Goal: Task Accomplishment & Management: Manage account settings

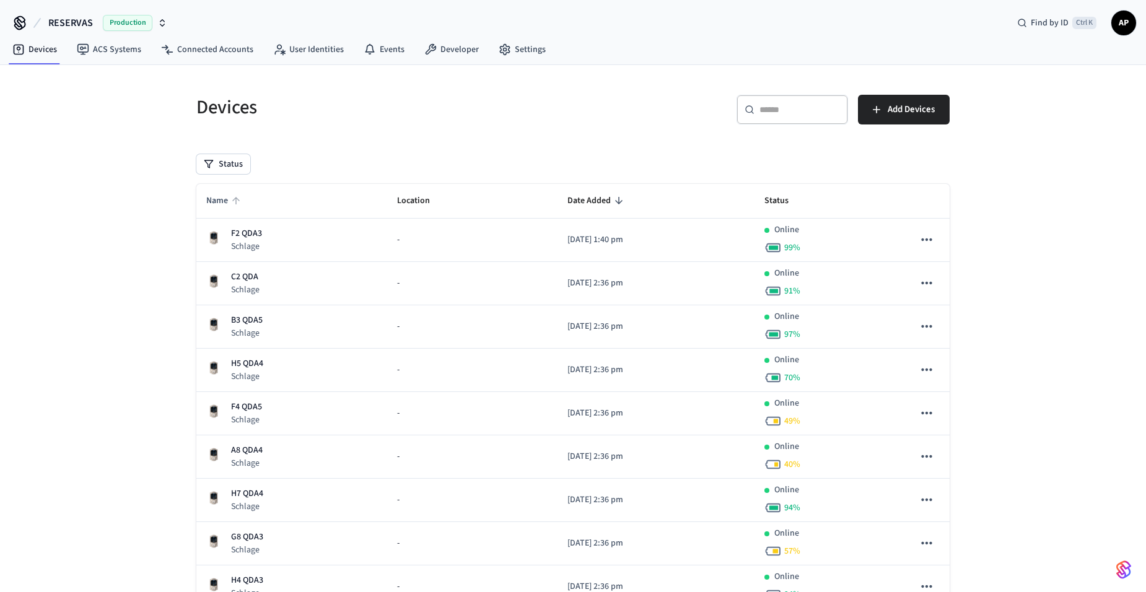
click at [211, 196] on span "Name" at bounding box center [225, 200] width 38 height 19
click at [227, 199] on span "Name" at bounding box center [225, 200] width 38 height 19
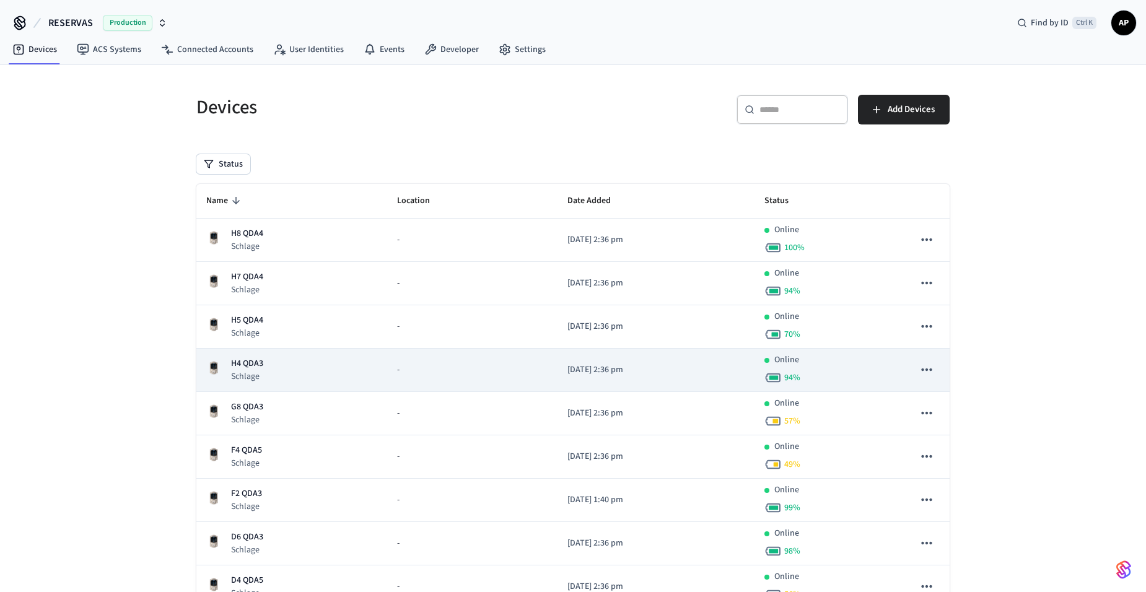
click at [256, 369] on p "H4 QDA3" at bounding box center [247, 363] width 32 height 13
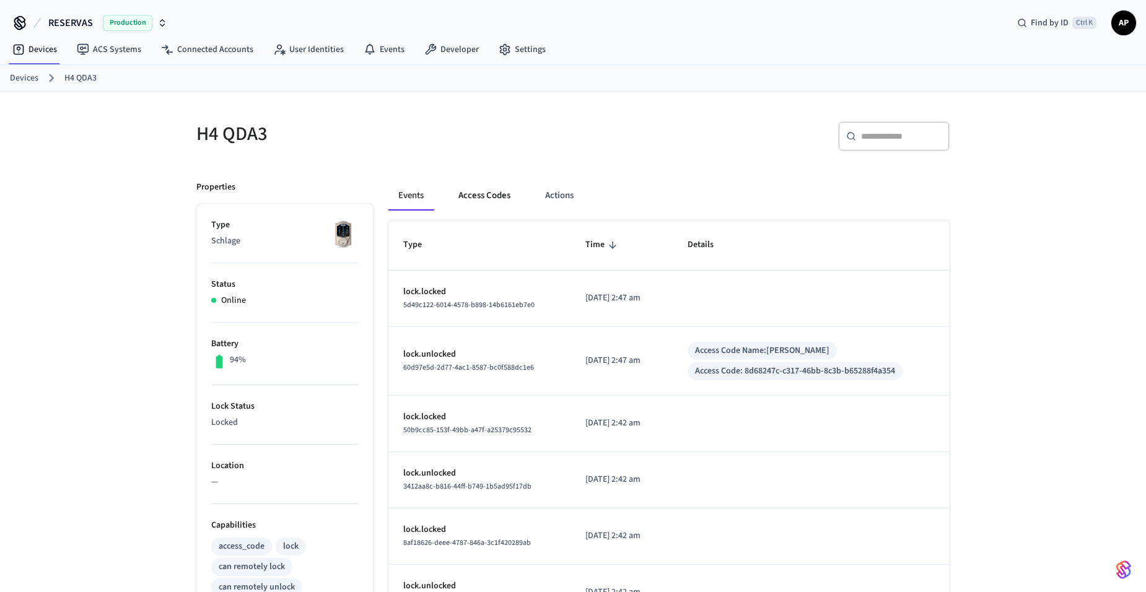
click at [480, 205] on button "Access Codes" at bounding box center [484, 196] width 72 height 30
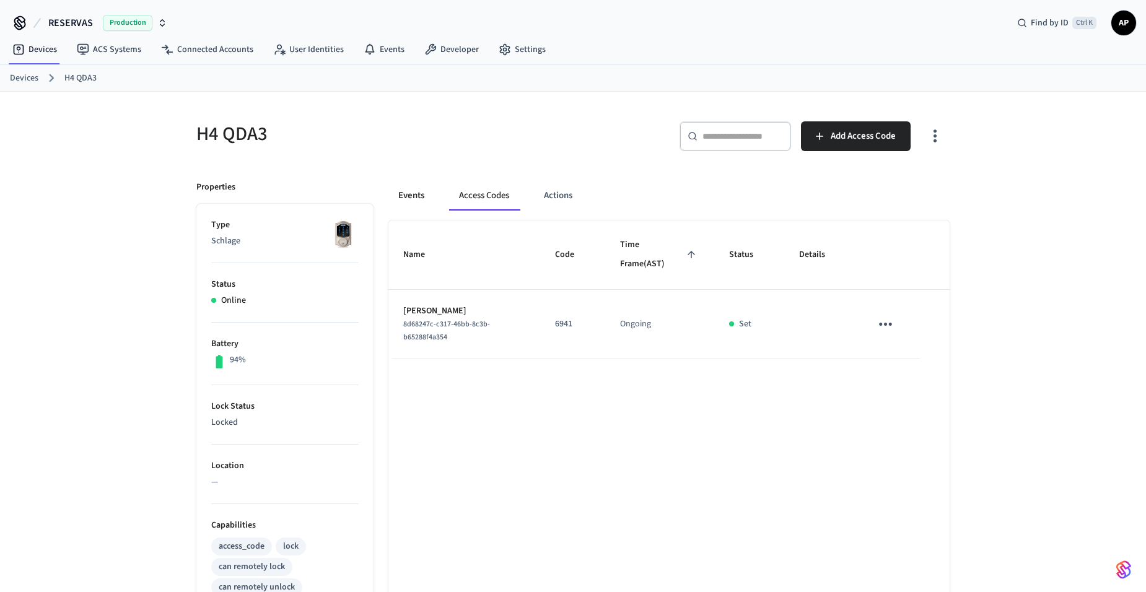
click at [406, 197] on button "Events" at bounding box center [411, 196] width 46 height 30
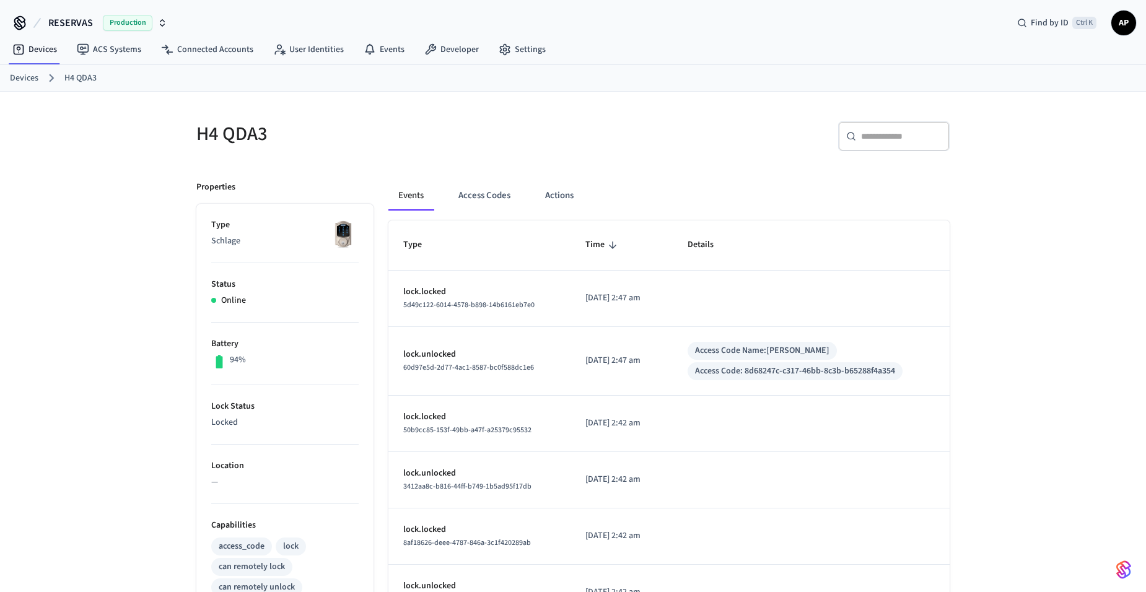
click at [20, 81] on link "Devices" at bounding box center [24, 78] width 28 height 13
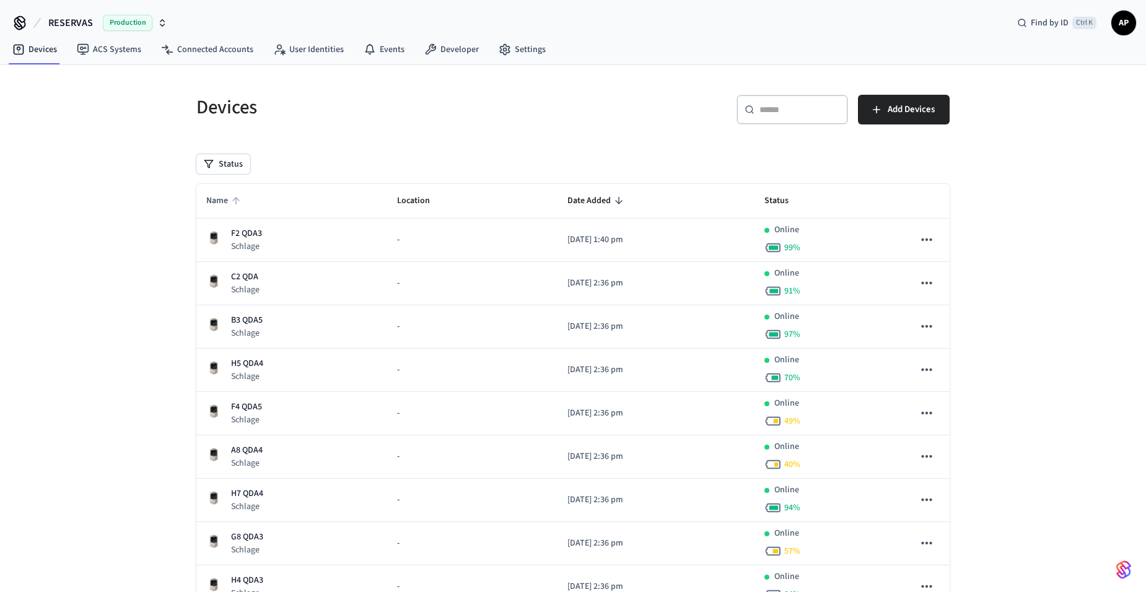
click at [238, 191] on span "Name" at bounding box center [225, 200] width 38 height 19
click at [212, 194] on span "Name" at bounding box center [225, 200] width 38 height 19
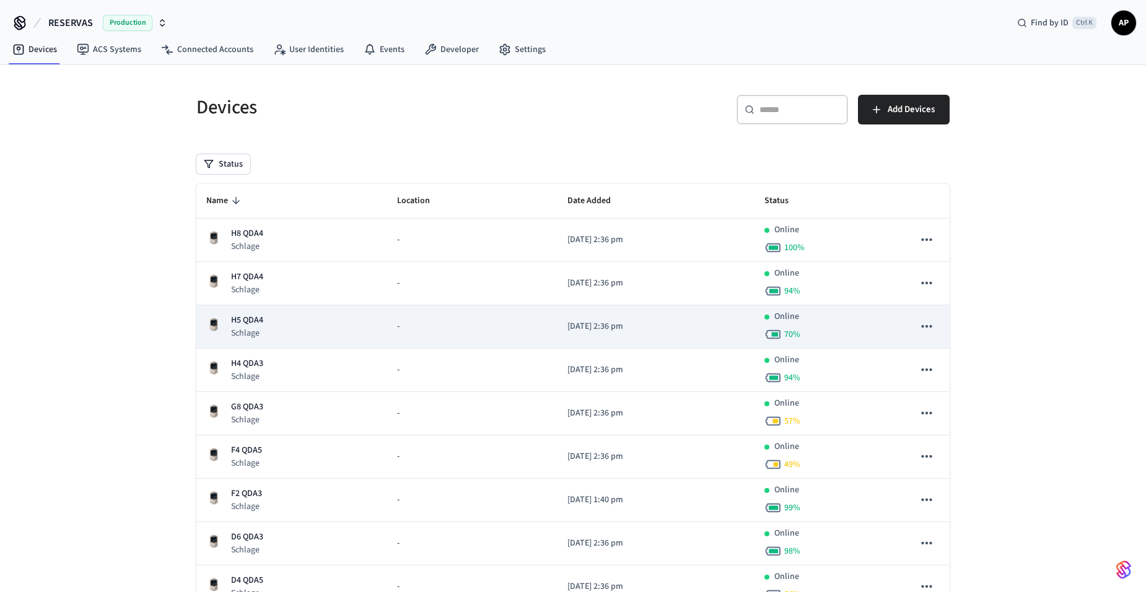
click at [252, 314] on p "H5 QDA4" at bounding box center [247, 320] width 32 height 13
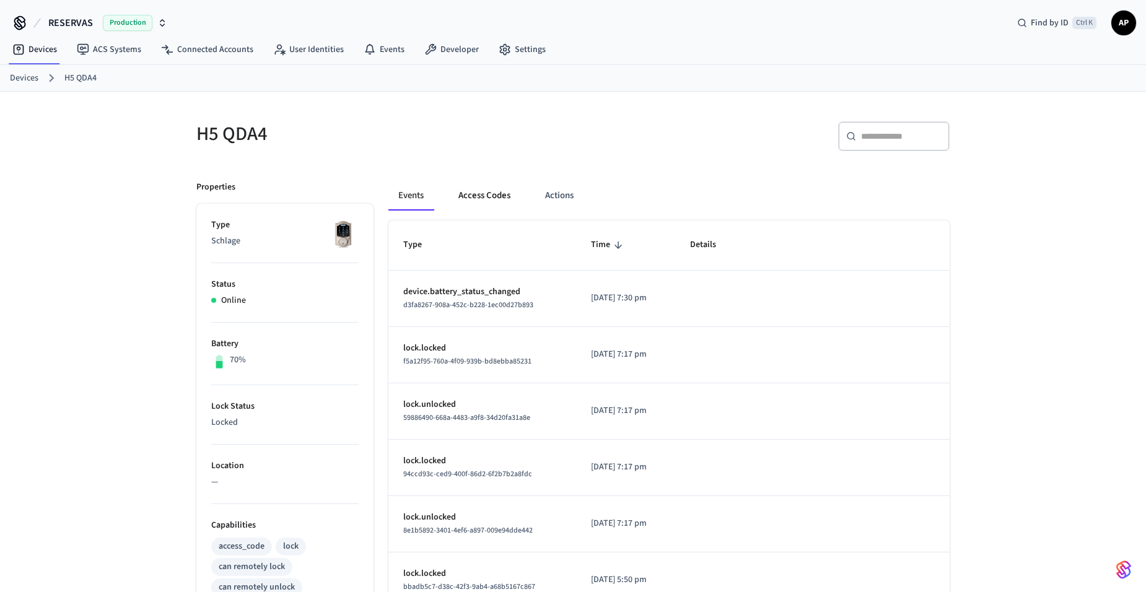
click at [476, 193] on button "Access Codes" at bounding box center [484, 196] width 72 height 30
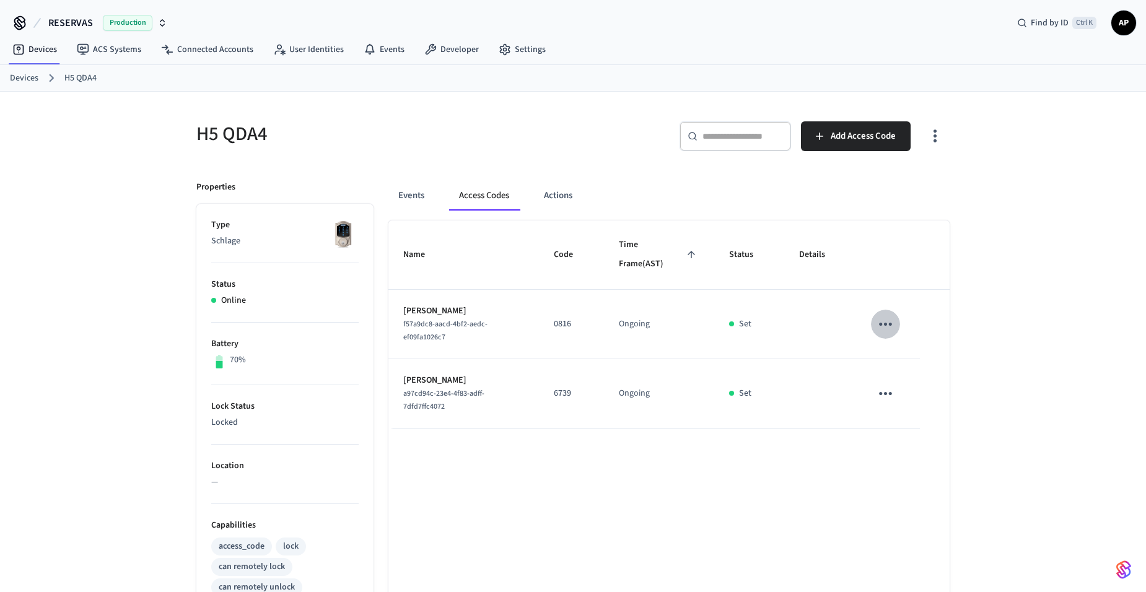
click at [888, 324] on icon "sticky table" at bounding box center [885, 324] width 19 height 19
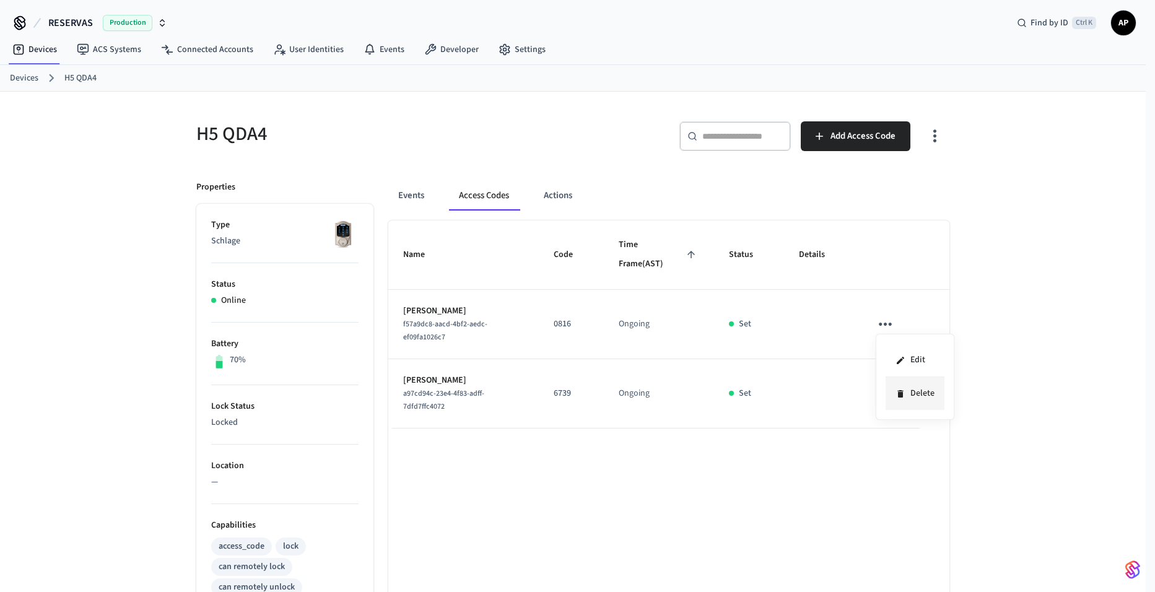
click at [927, 401] on li "Delete" at bounding box center [915, 393] width 59 height 33
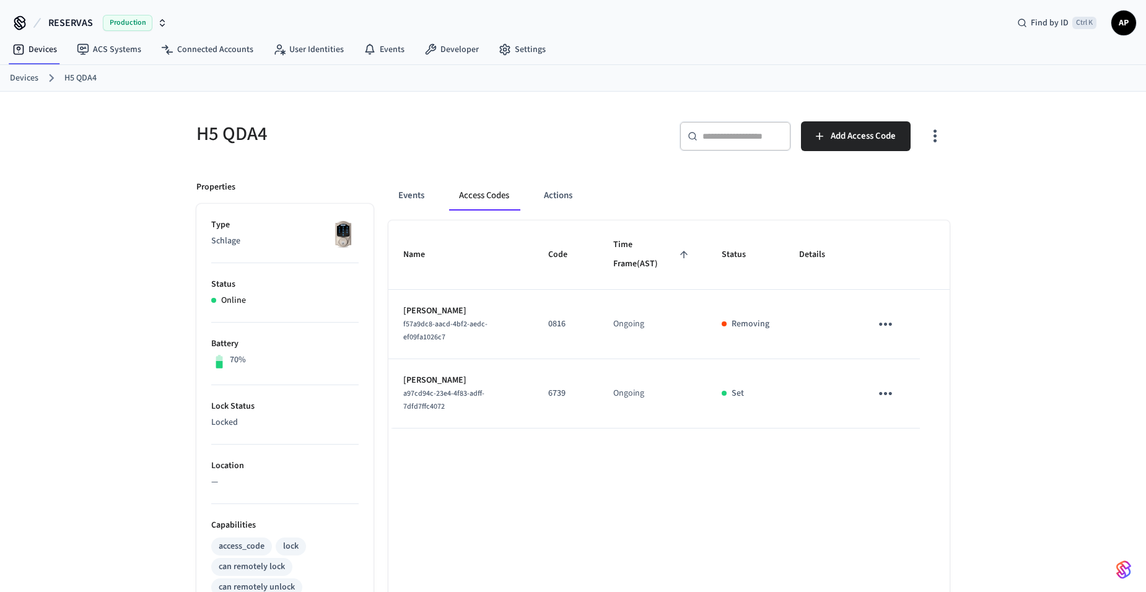
click at [31, 79] on link "Devices" at bounding box center [24, 78] width 28 height 13
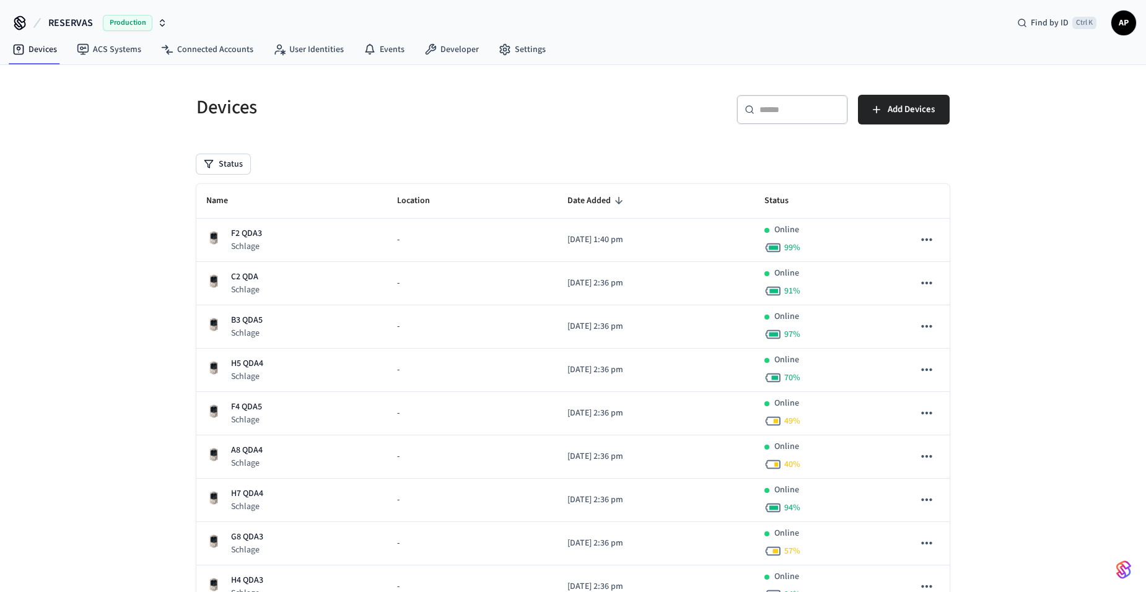
click at [225, 214] on th "Name" at bounding box center [291, 201] width 191 height 35
click at [224, 203] on span "Name" at bounding box center [225, 200] width 38 height 19
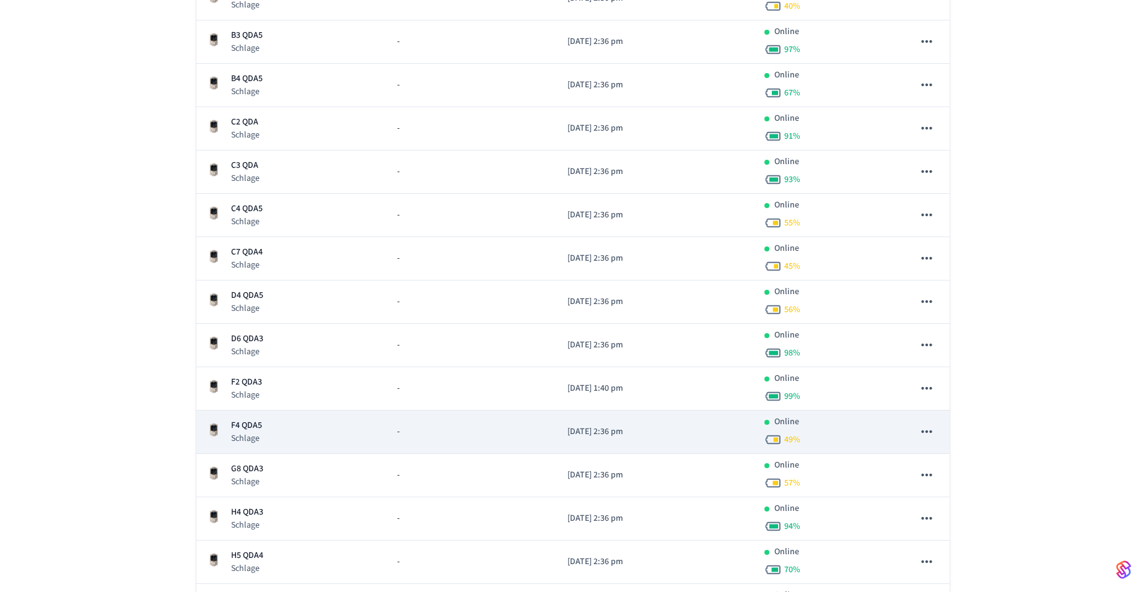
scroll to position [528, 0]
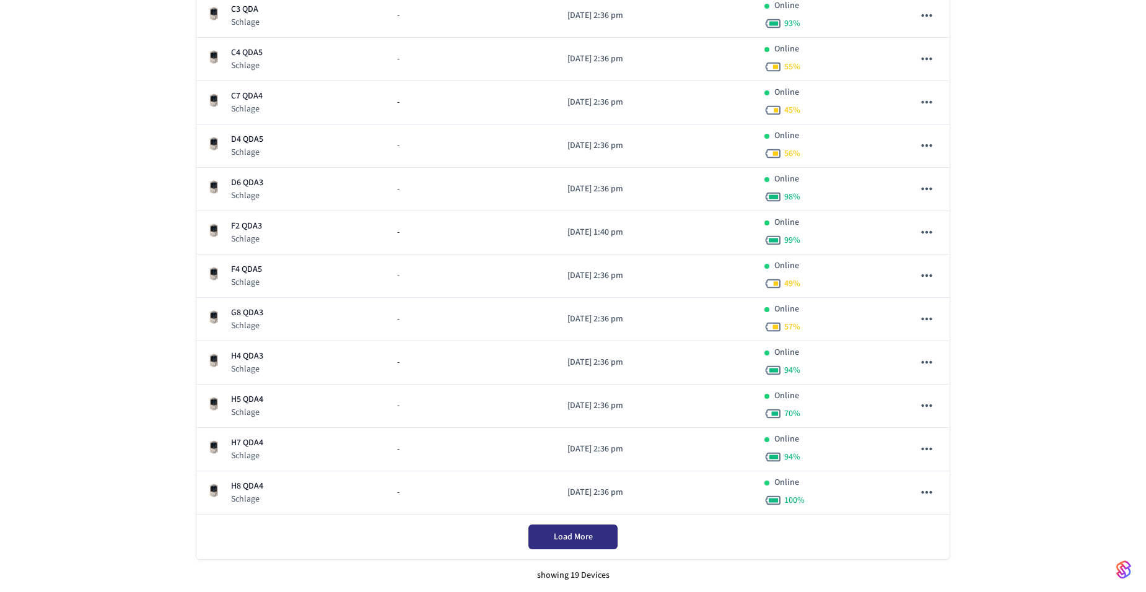
click at [580, 539] on span "Load More" at bounding box center [573, 537] width 39 height 12
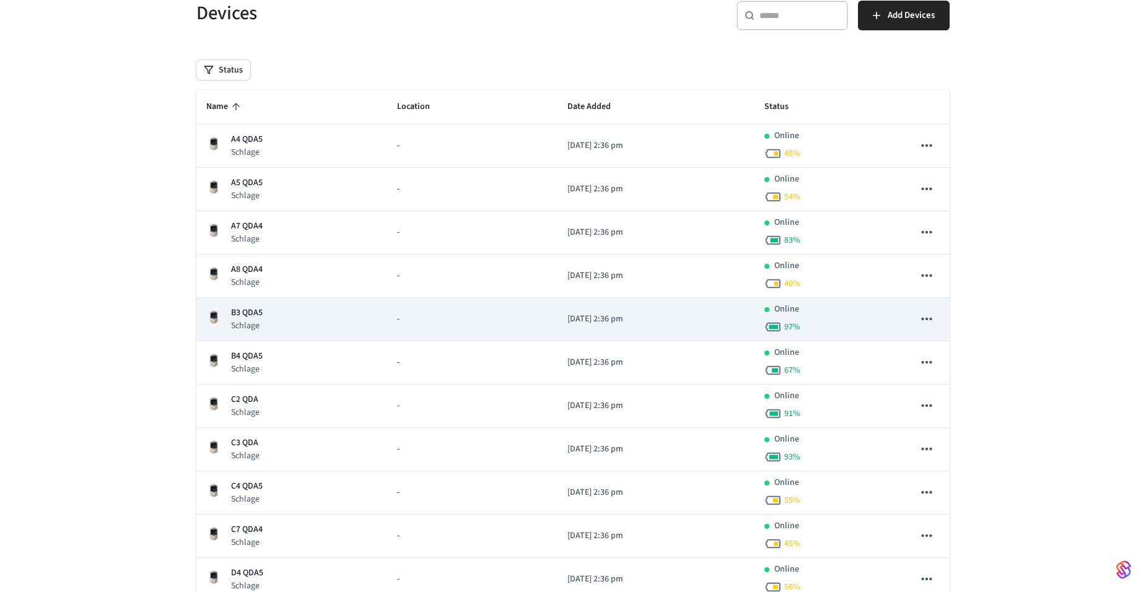
scroll to position [0, 0]
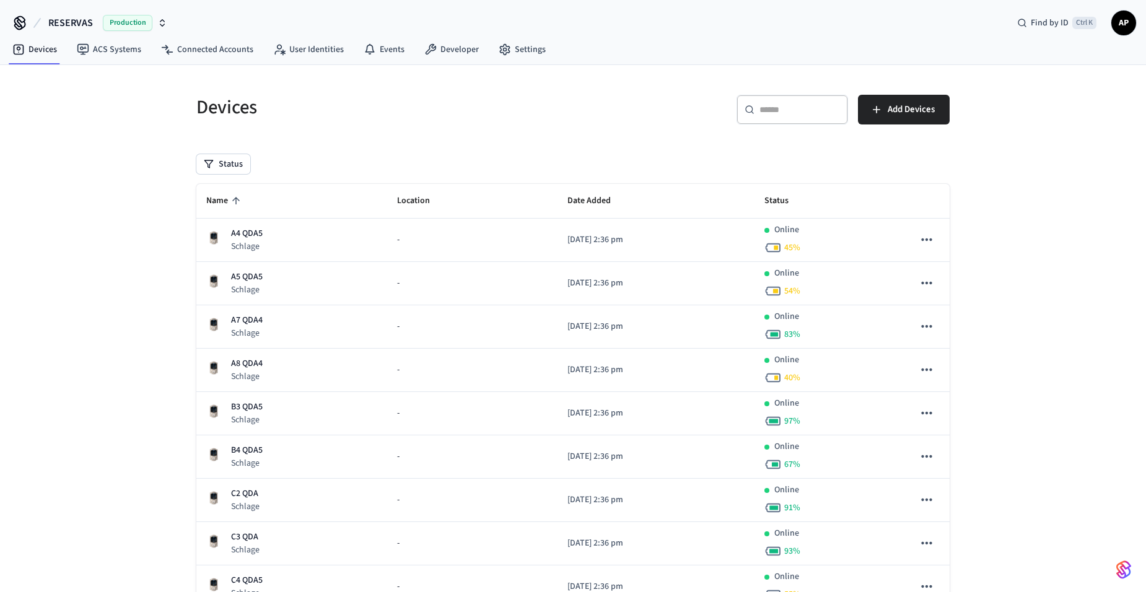
click at [243, 196] on span "Name" at bounding box center [225, 200] width 38 height 19
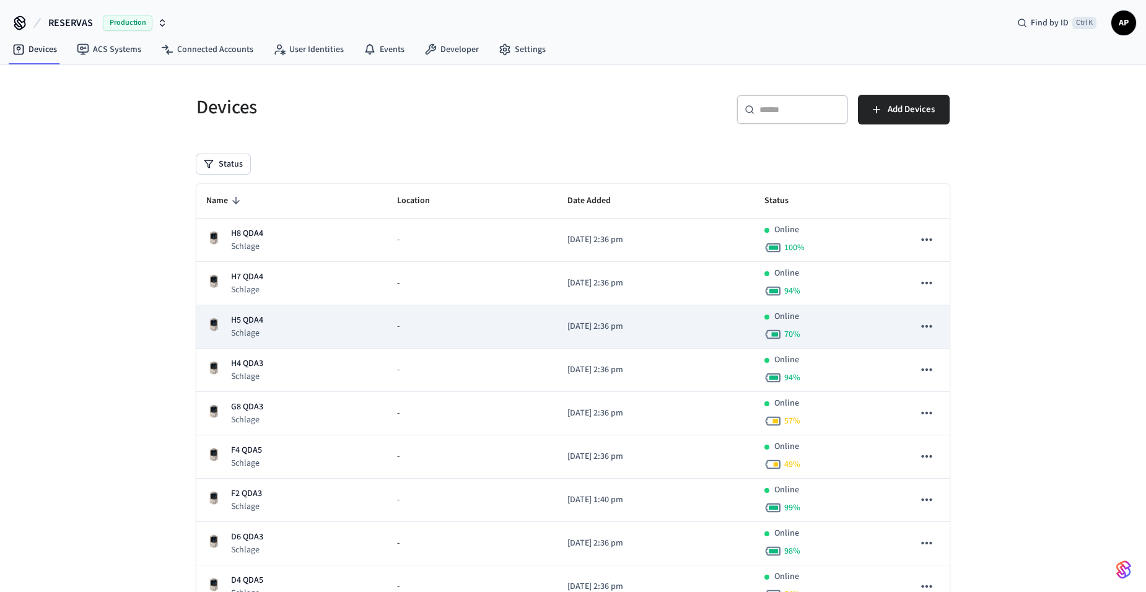
click at [254, 314] on p "H5 QDA4" at bounding box center [247, 320] width 32 height 13
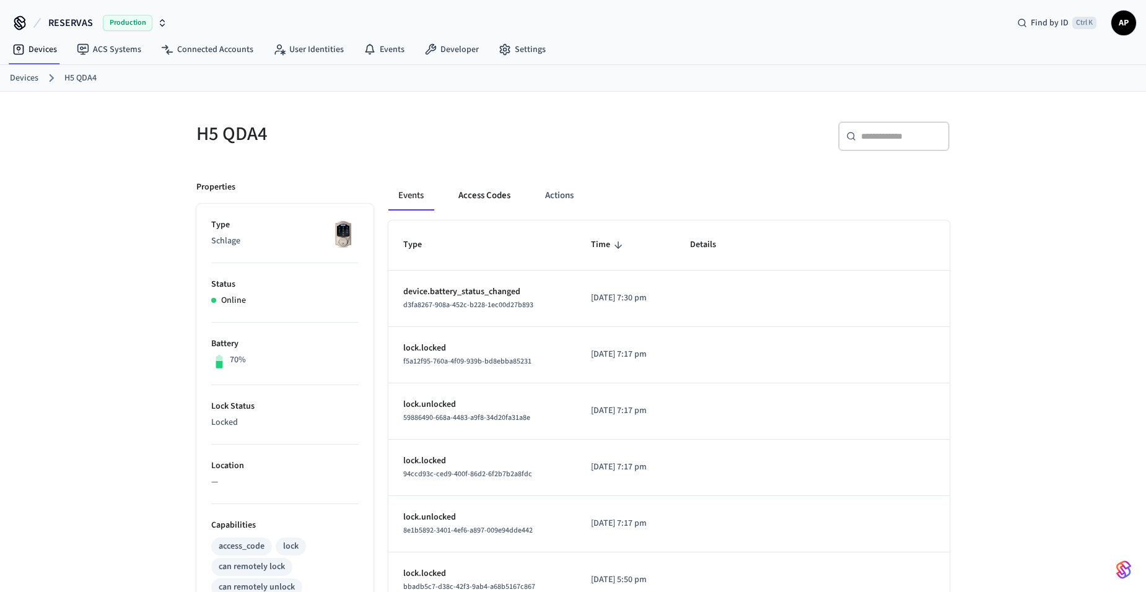
click at [481, 193] on button "Access Codes" at bounding box center [484, 196] width 72 height 30
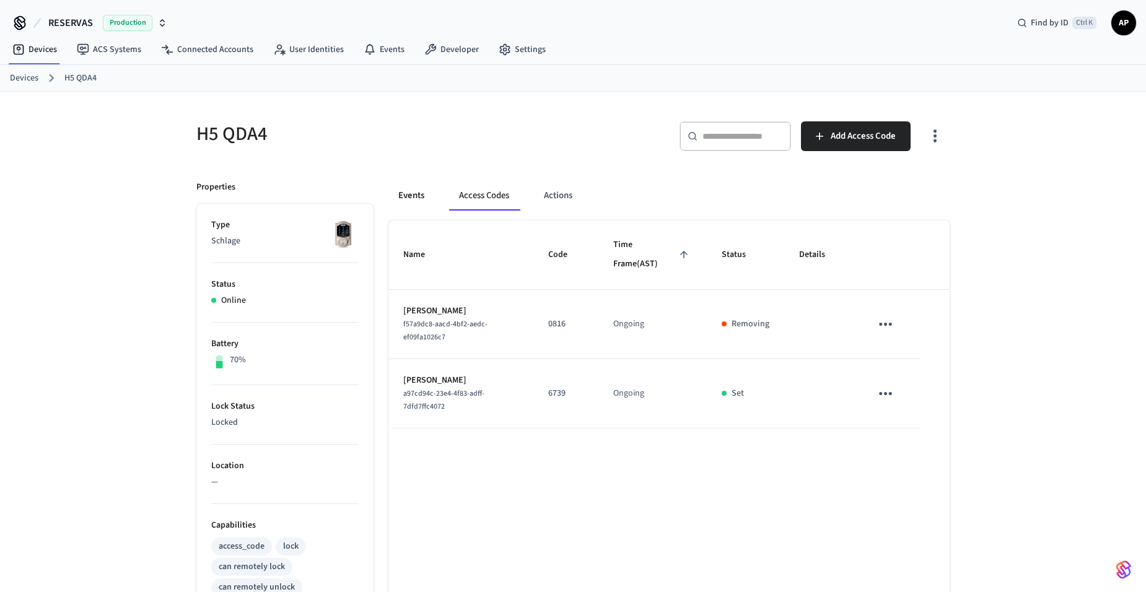
click at [408, 194] on button "Events" at bounding box center [411, 196] width 46 height 30
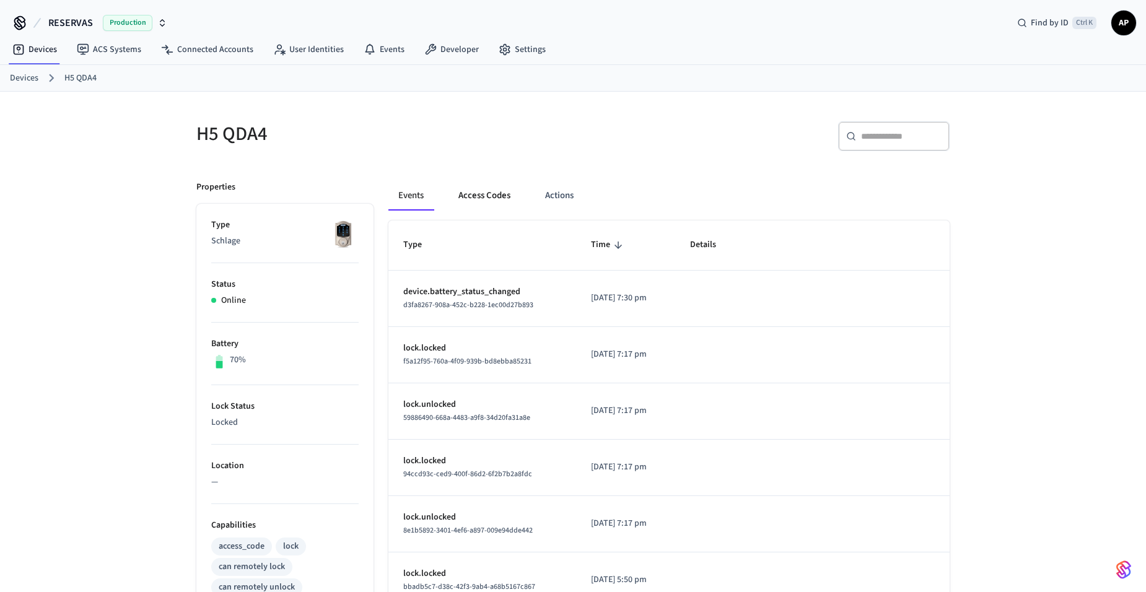
click at [478, 191] on button "Access Codes" at bounding box center [484, 196] width 72 height 30
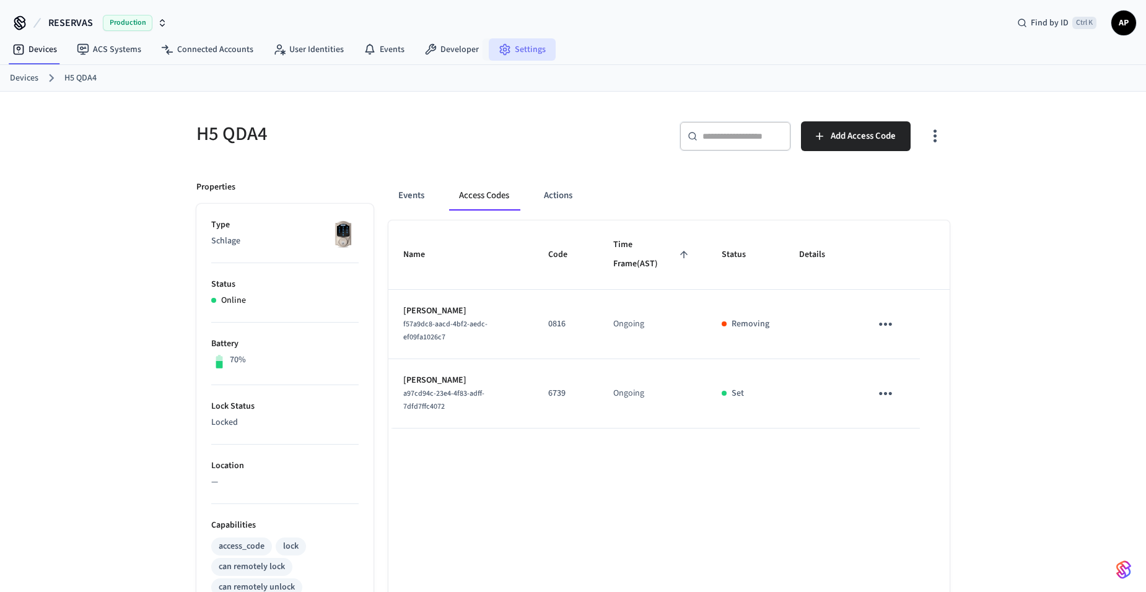
click at [525, 55] on link "Settings" at bounding box center [522, 49] width 67 height 22
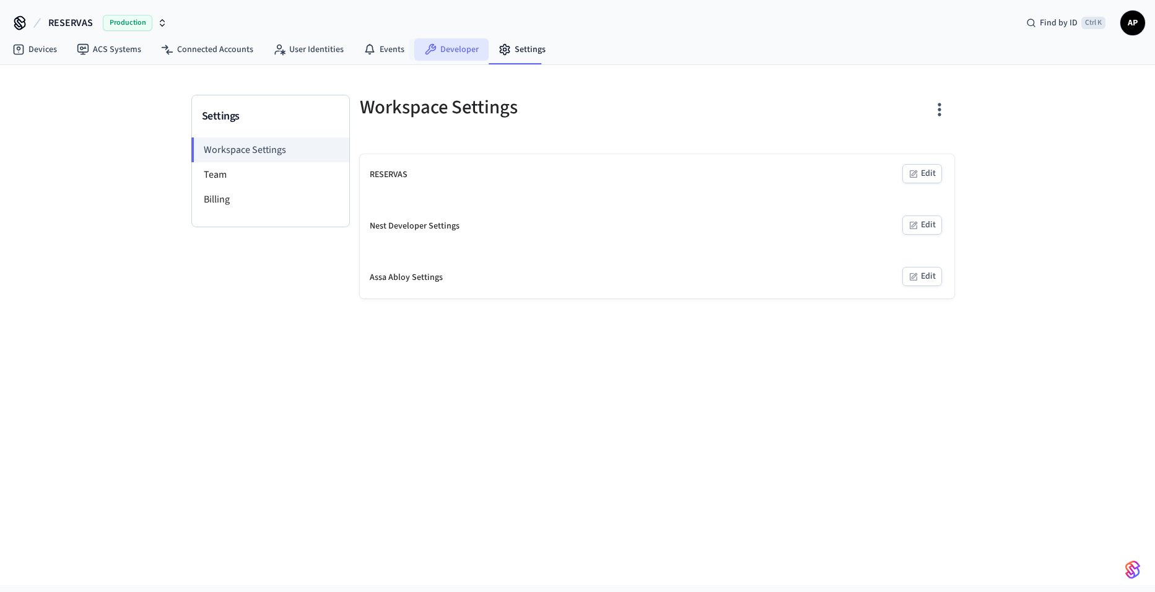
click at [456, 51] on link "Developer" at bounding box center [451, 49] width 74 height 22
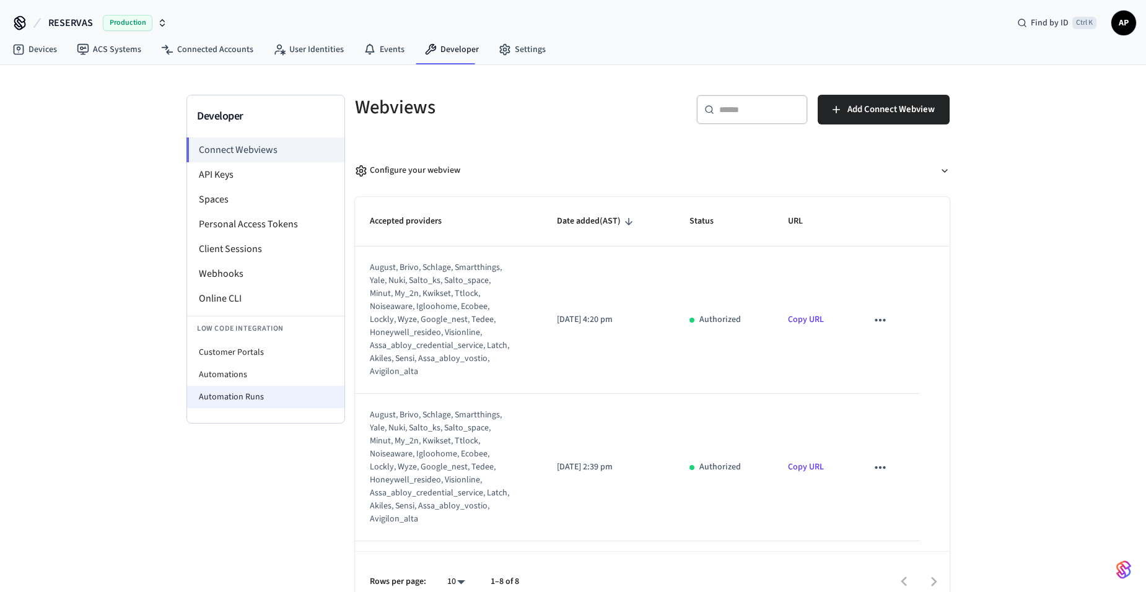
click at [241, 393] on li "Automation Runs" at bounding box center [265, 397] width 157 height 22
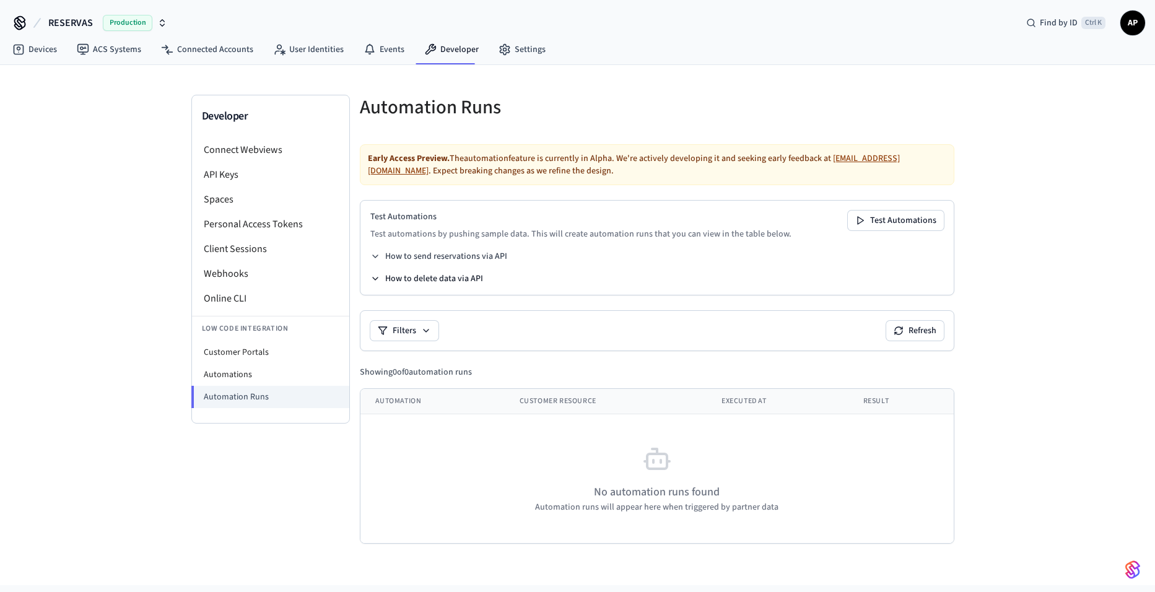
click at [461, 281] on button "How to delete data via API" at bounding box center [426, 279] width 113 height 12
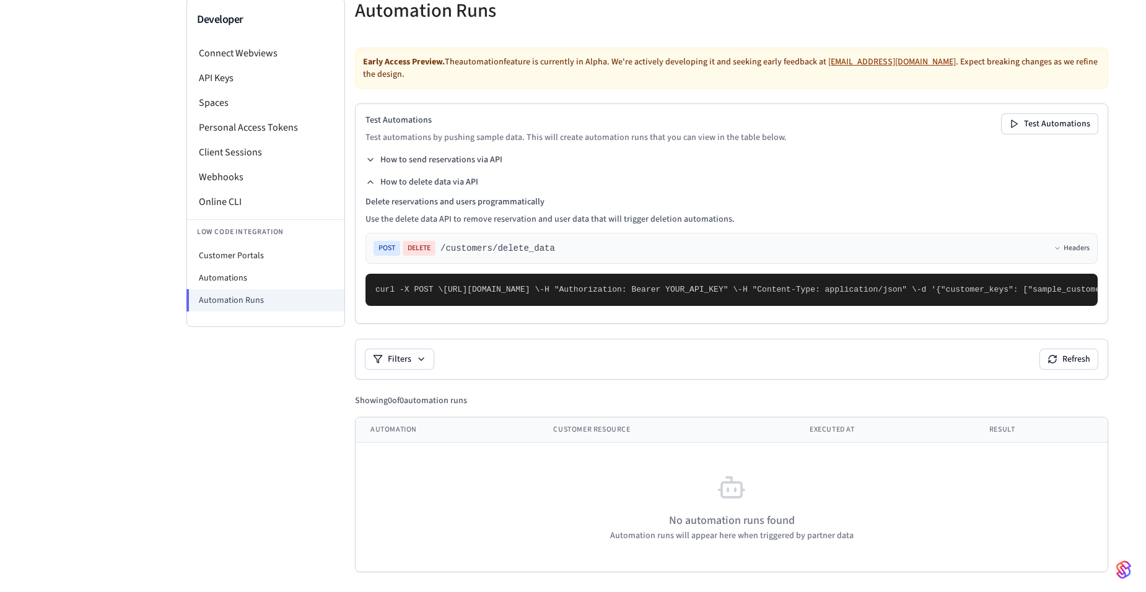
scroll to position [124, 0]
click at [263, 267] on li "Automations" at bounding box center [265, 278] width 157 height 22
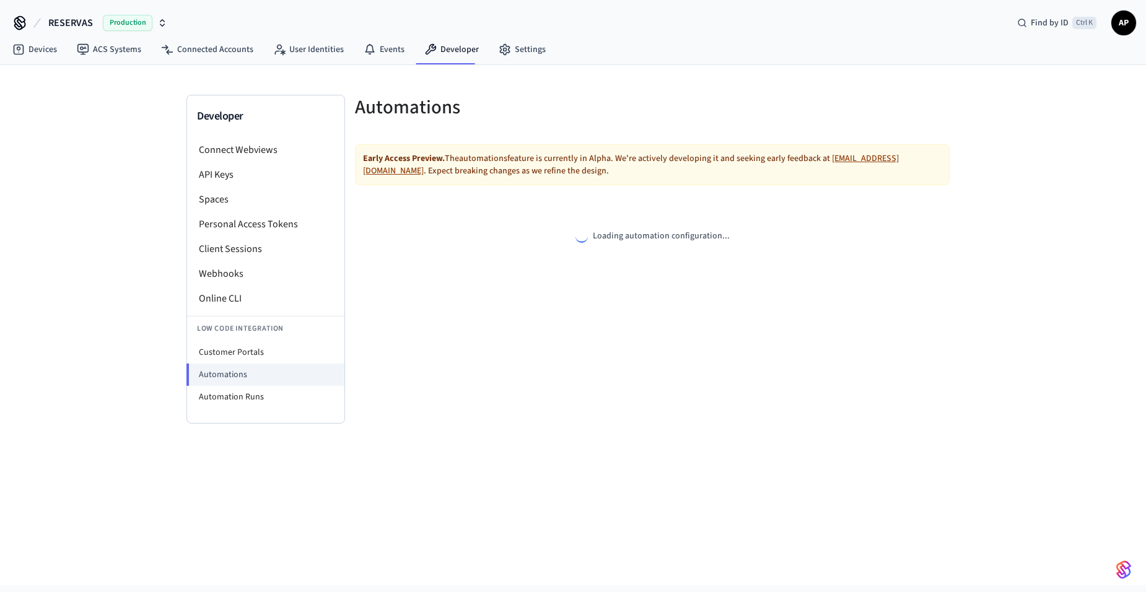
select select "**********"
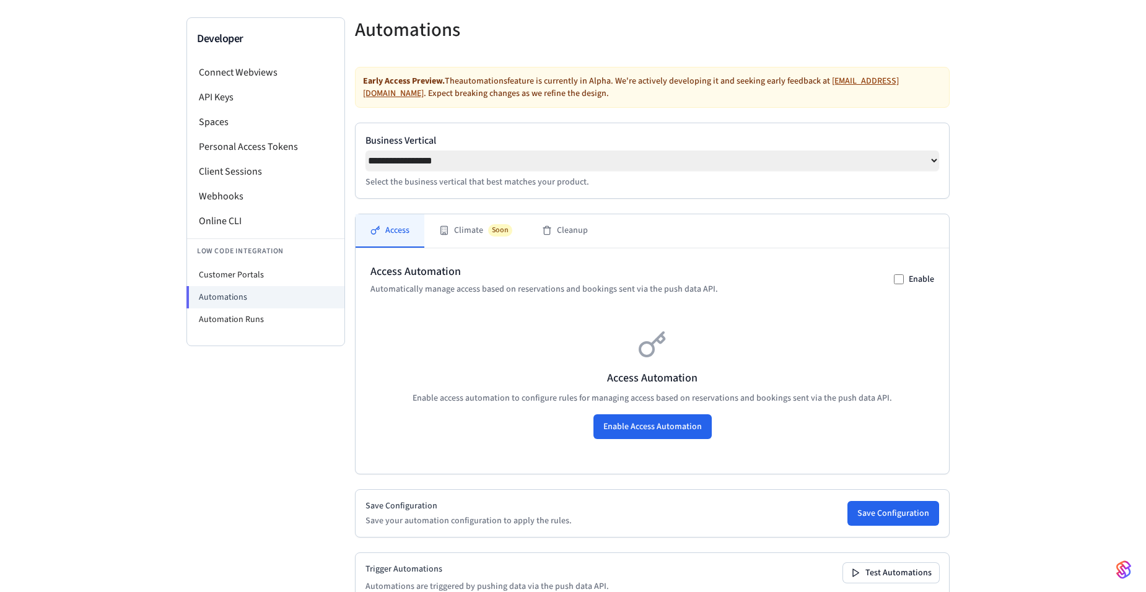
scroll to position [157, 0]
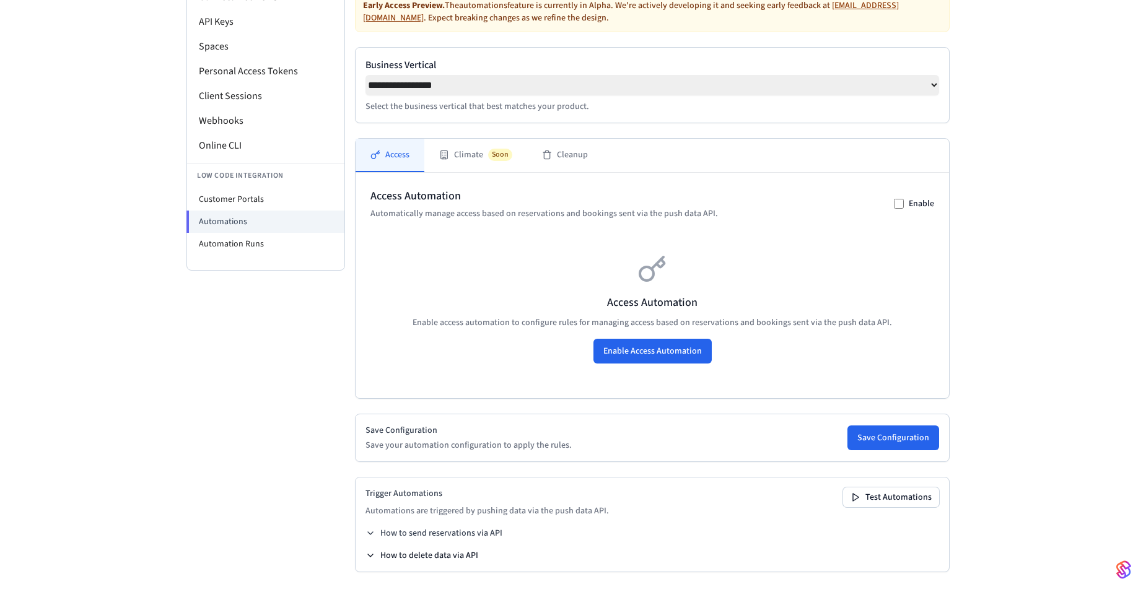
click at [391, 552] on button "How to delete data via API" at bounding box center [421, 555] width 113 height 12
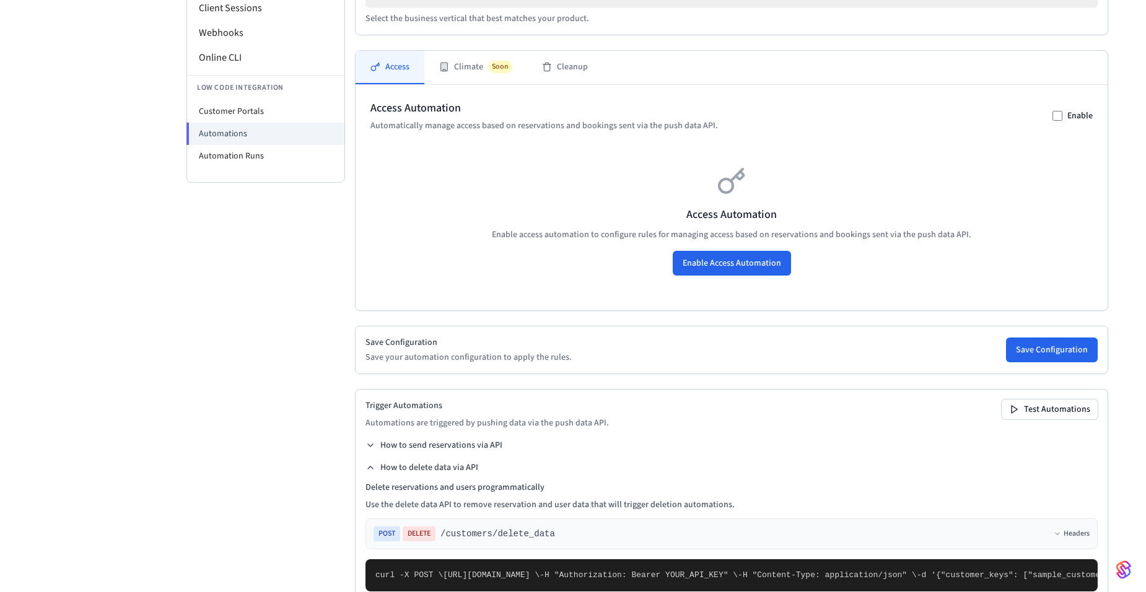
scroll to position [391, 0]
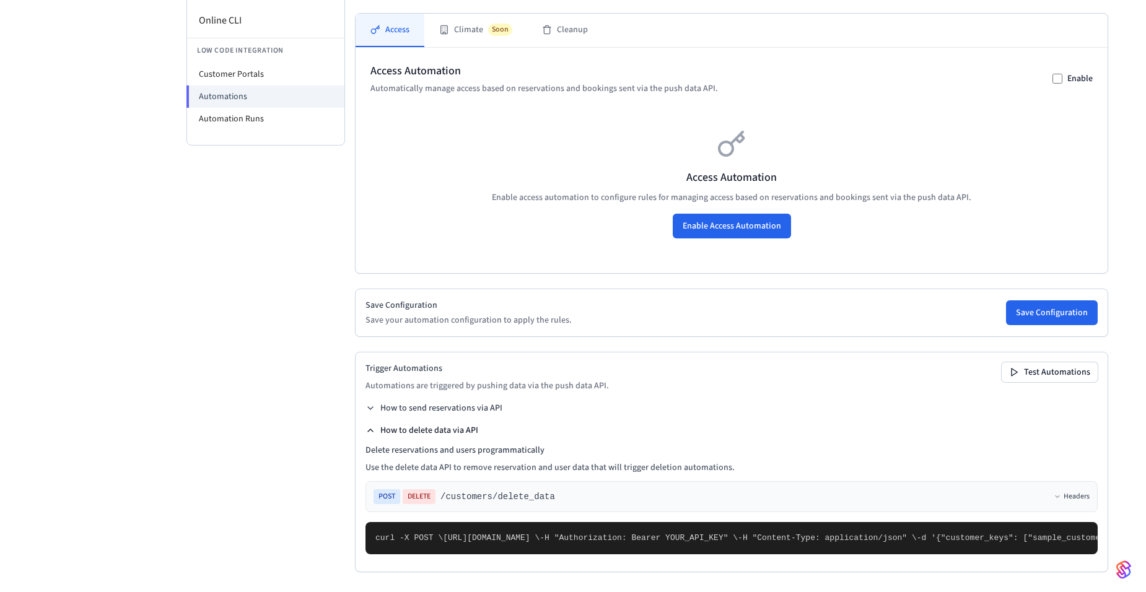
click at [421, 424] on button "How to delete data via API" at bounding box center [421, 430] width 113 height 12
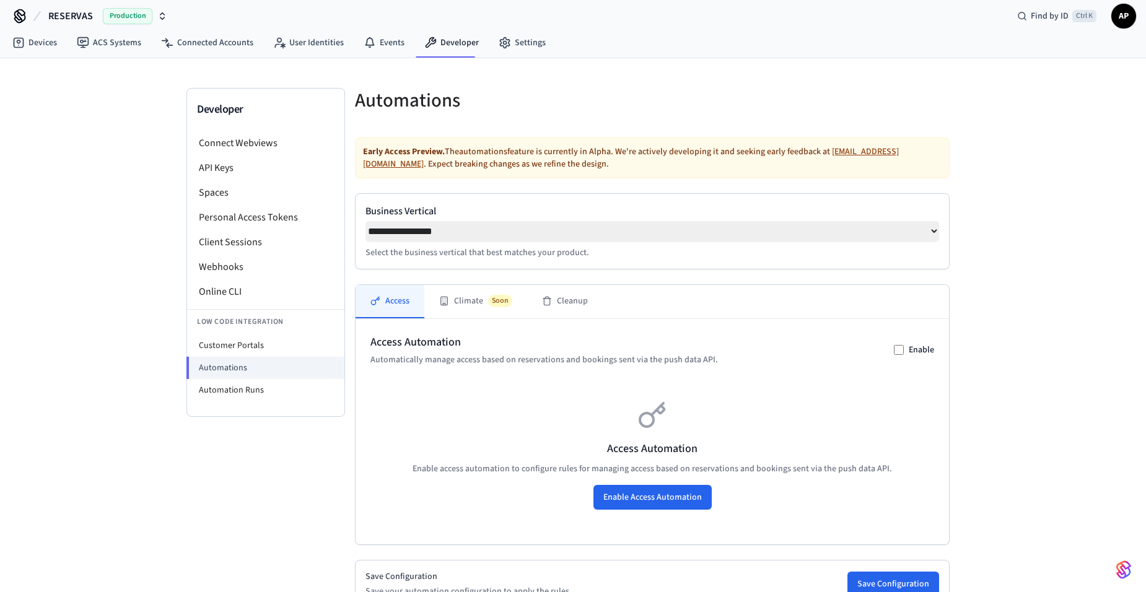
scroll to position [0, 0]
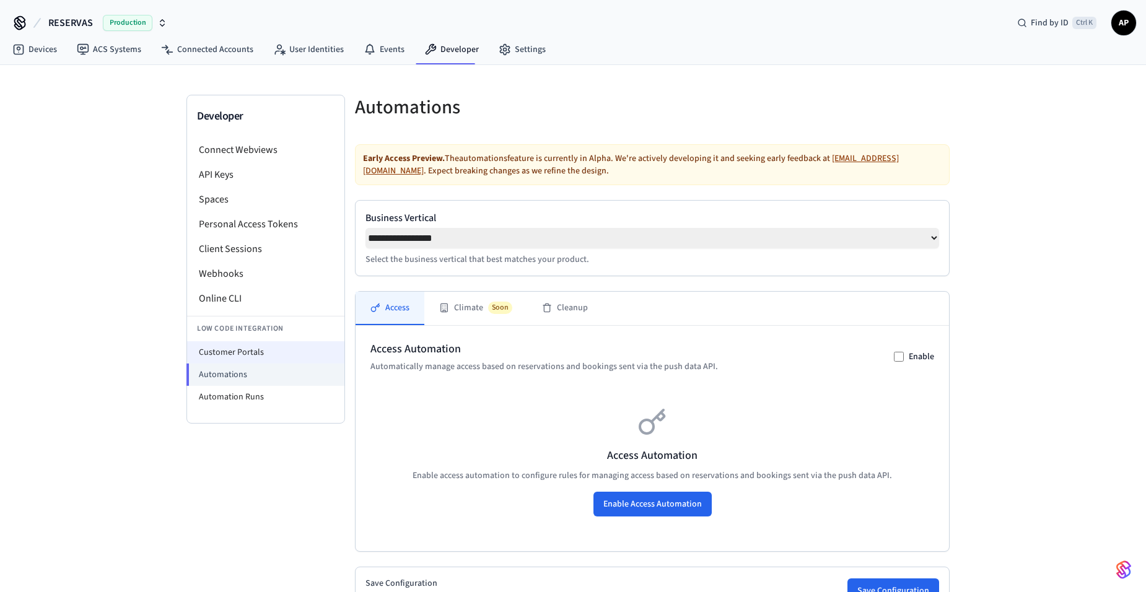
click at [294, 346] on li "Customer Portals" at bounding box center [265, 352] width 157 height 22
select select "**********"
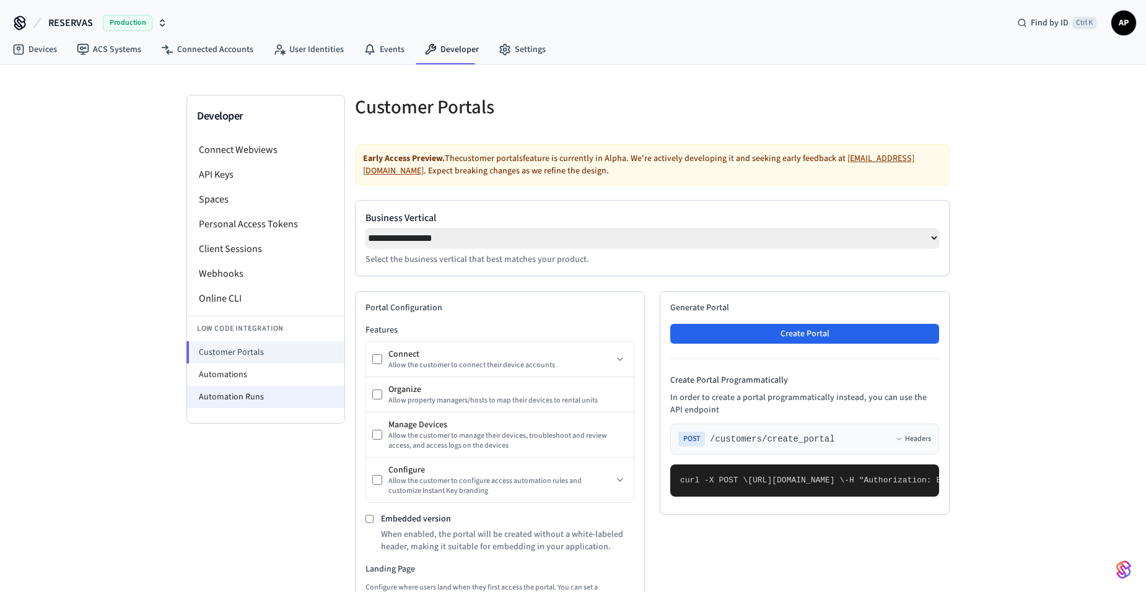
click at [237, 393] on li "Automation Runs" at bounding box center [265, 397] width 157 height 22
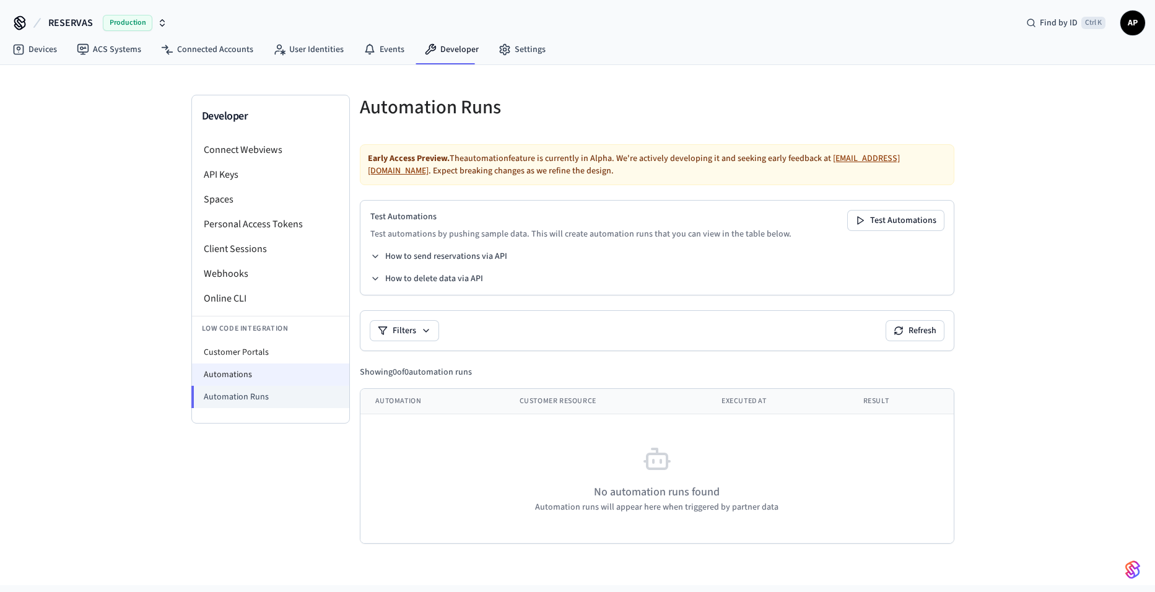
click at [214, 372] on li "Automations" at bounding box center [270, 375] width 157 height 22
select select "**********"
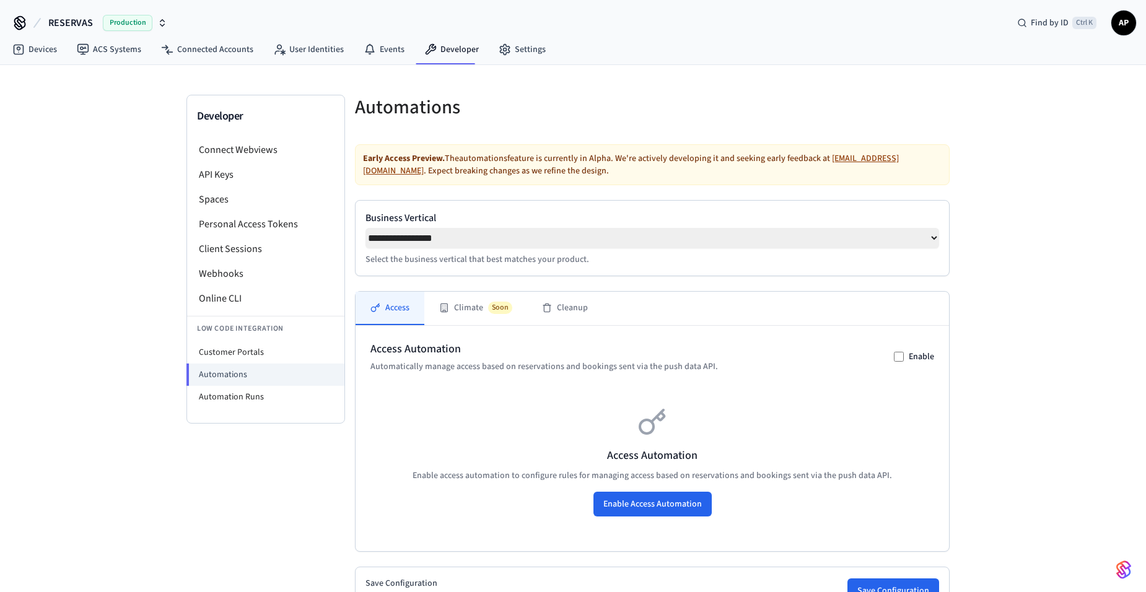
click at [929, 239] on select "**********" at bounding box center [652, 238] width 574 height 20
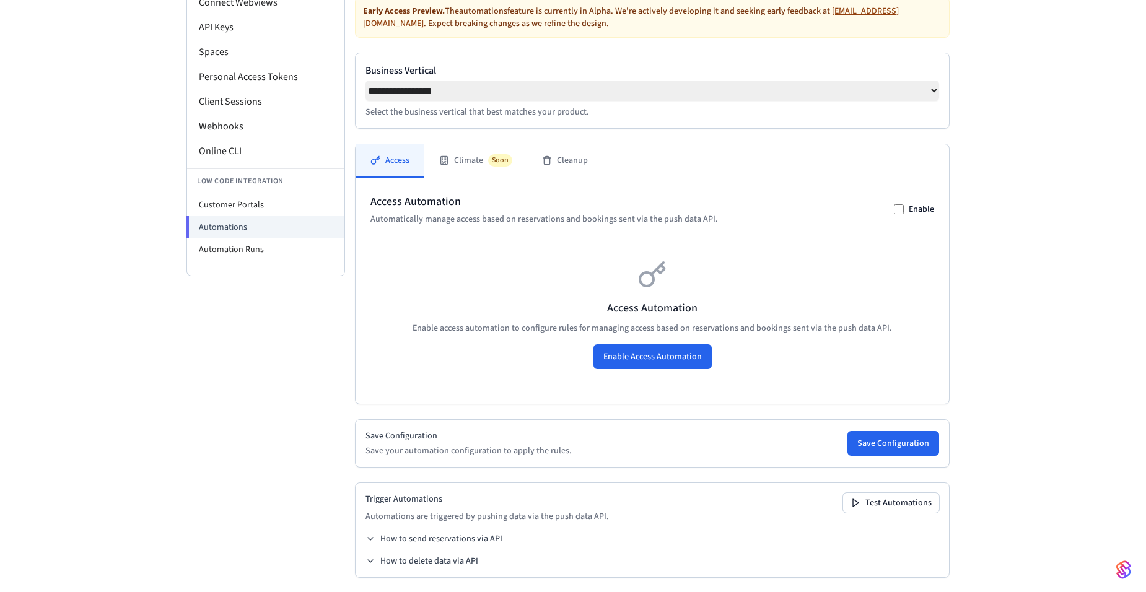
scroll to position [157, 0]
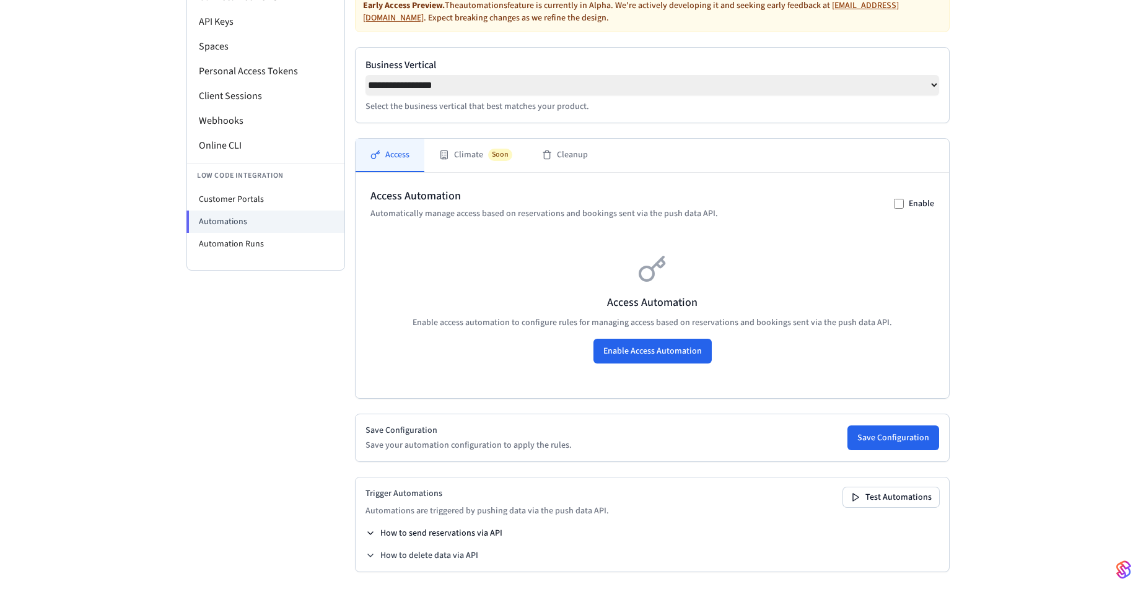
click at [423, 528] on button "How to send reservations via API" at bounding box center [433, 533] width 137 height 12
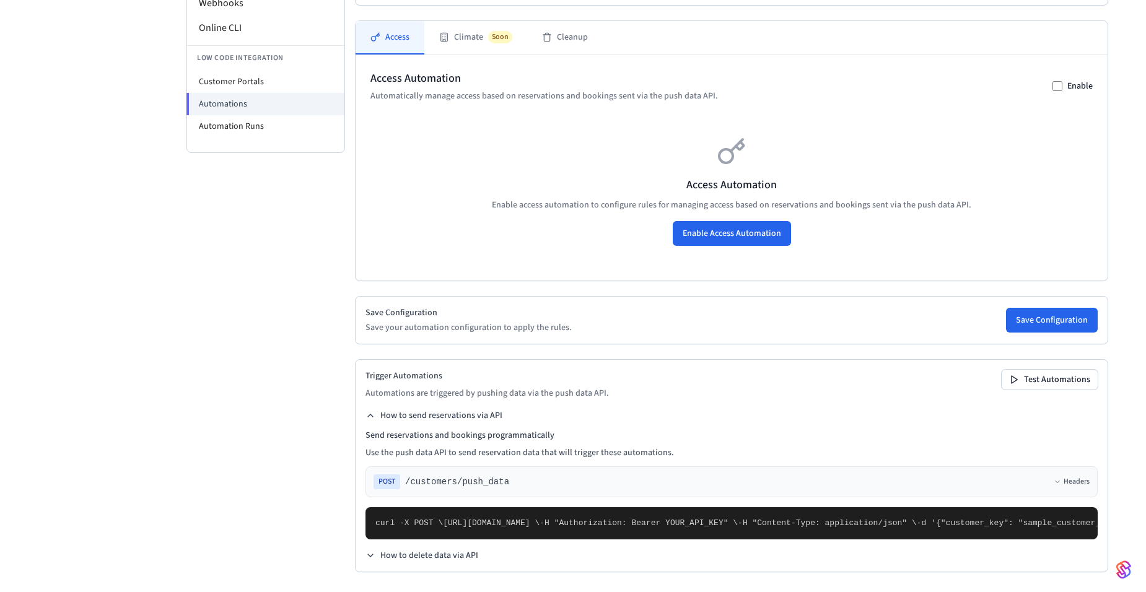
scroll to position [541, 0]
click at [437, 555] on button "How to delete data via API" at bounding box center [421, 555] width 113 height 12
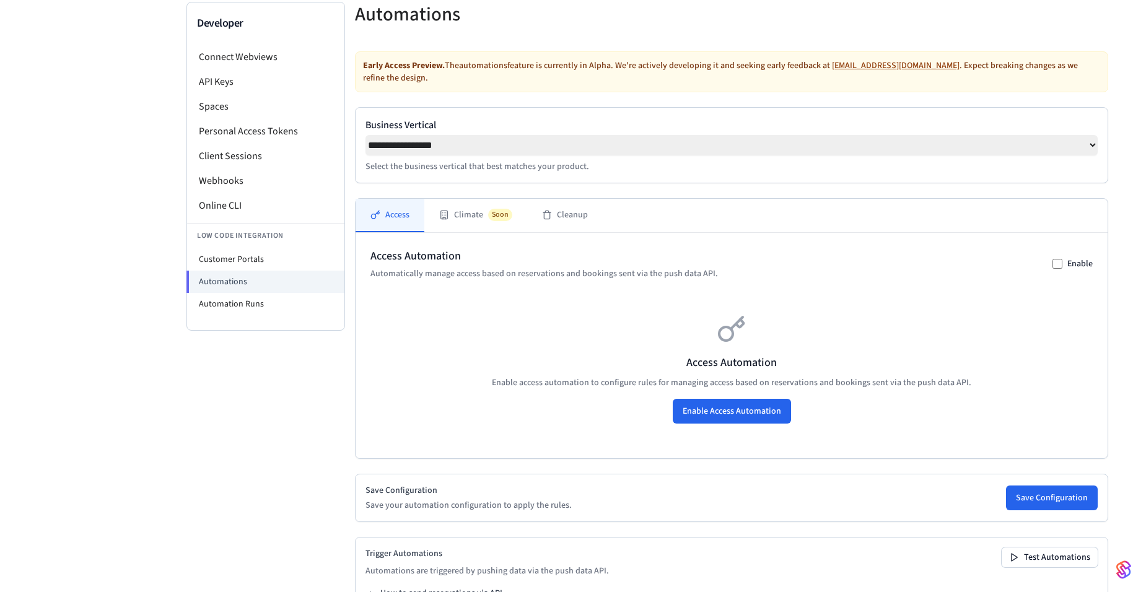
scroll to position [0, 0]
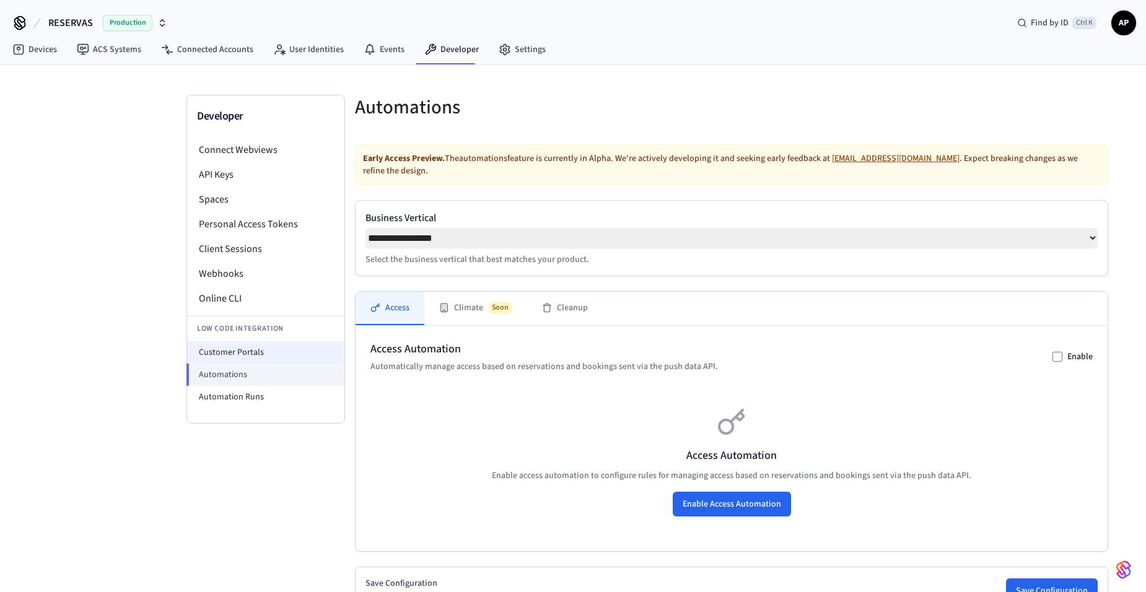
click at [231, 350] on li "Customer Portals" at bounding box center [265, 352] width 157 height 22
select select "**********"
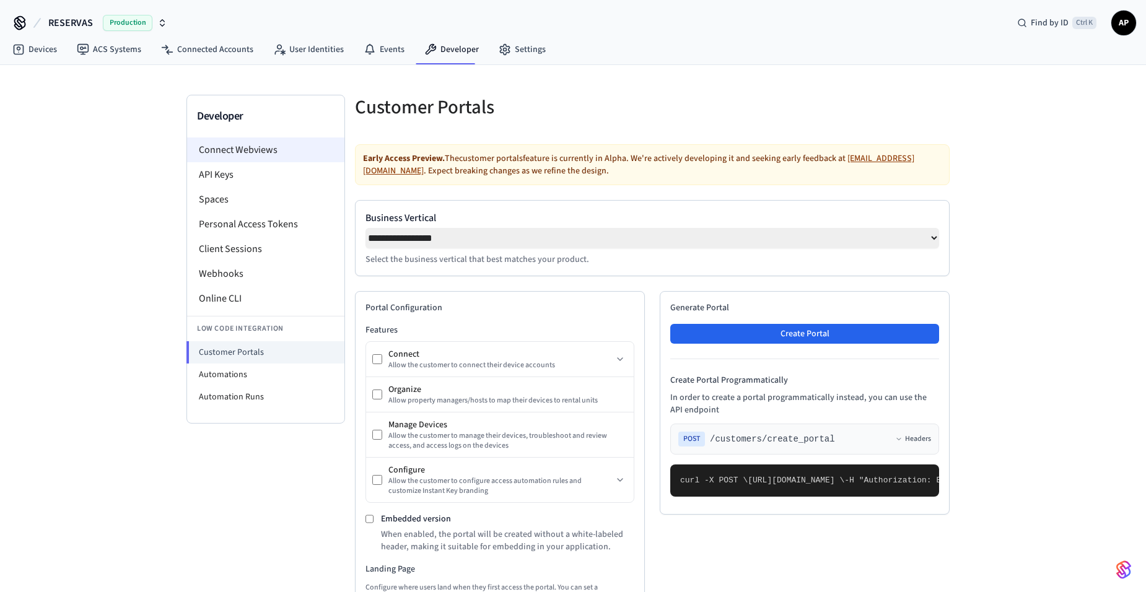
click at [264, 149] on li "Connect Webviews" at bounding box center [265, 150] width 157 height 25
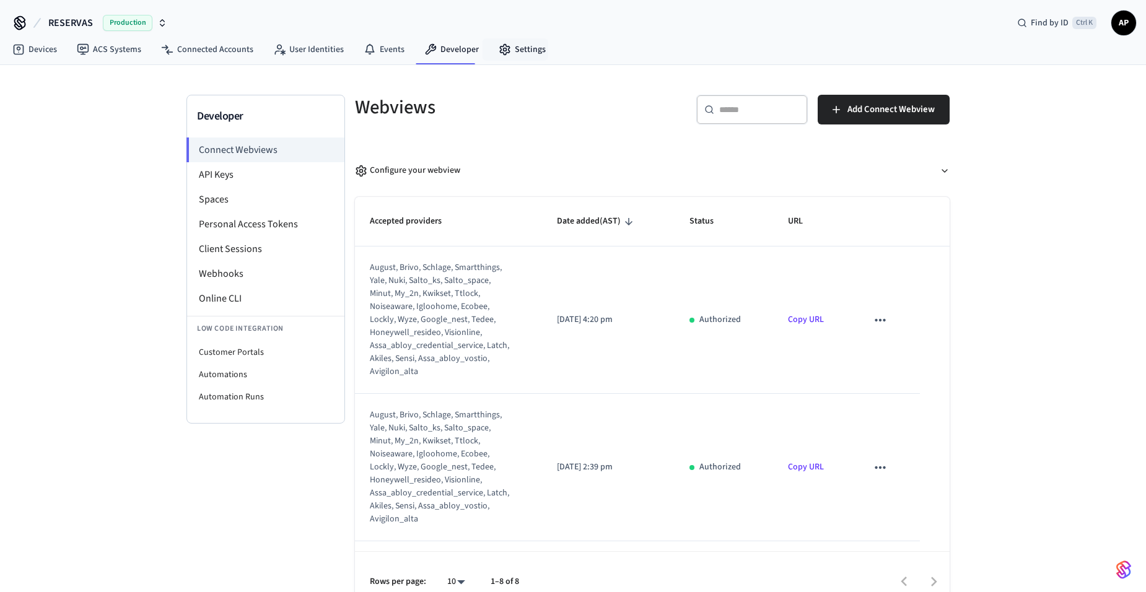
click at [522, 37] on nav "Devices ACS Systems Connected Accounts User Identities Events Developer Settings" at bounding box center [278, 50] width 553 height 28
click at [517, 55] on link "Settings" at bounding box center [522, 49] width 67 height 22
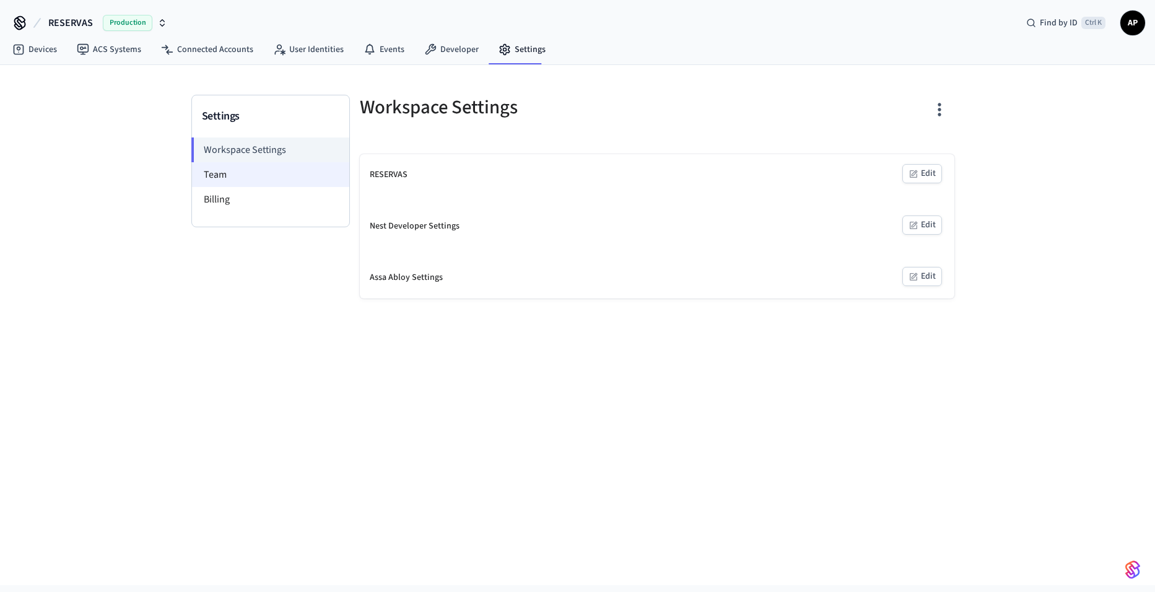
click at [256, 180] on li "Team" at bounding box center [270, 174] width 157 height 25
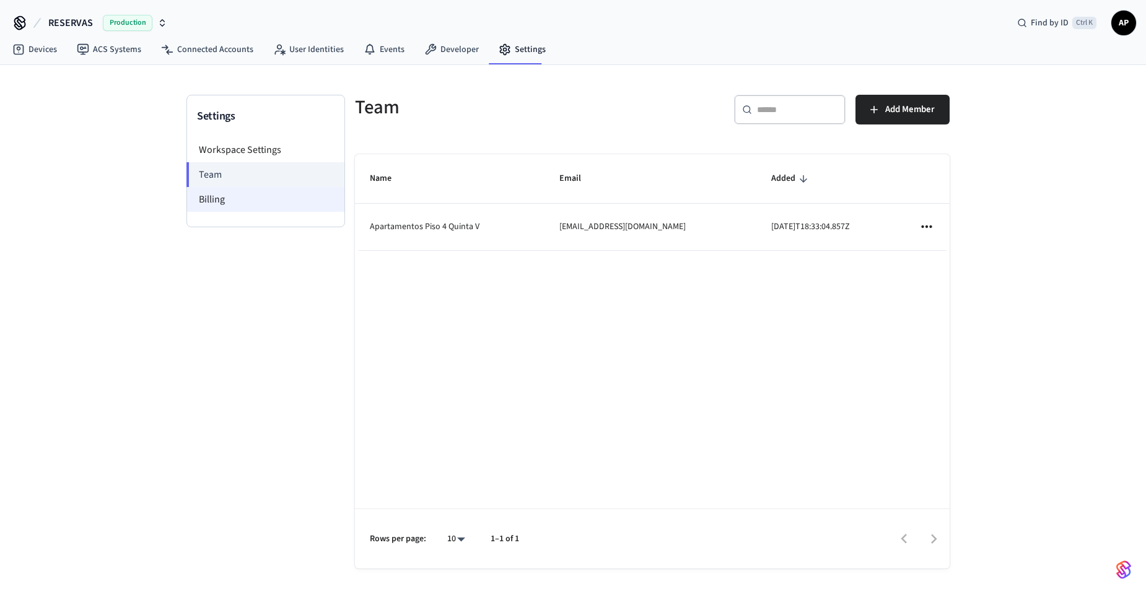
click at [252, 193] on li "Billing" at bounding box center [265, 199] width 157 height 25
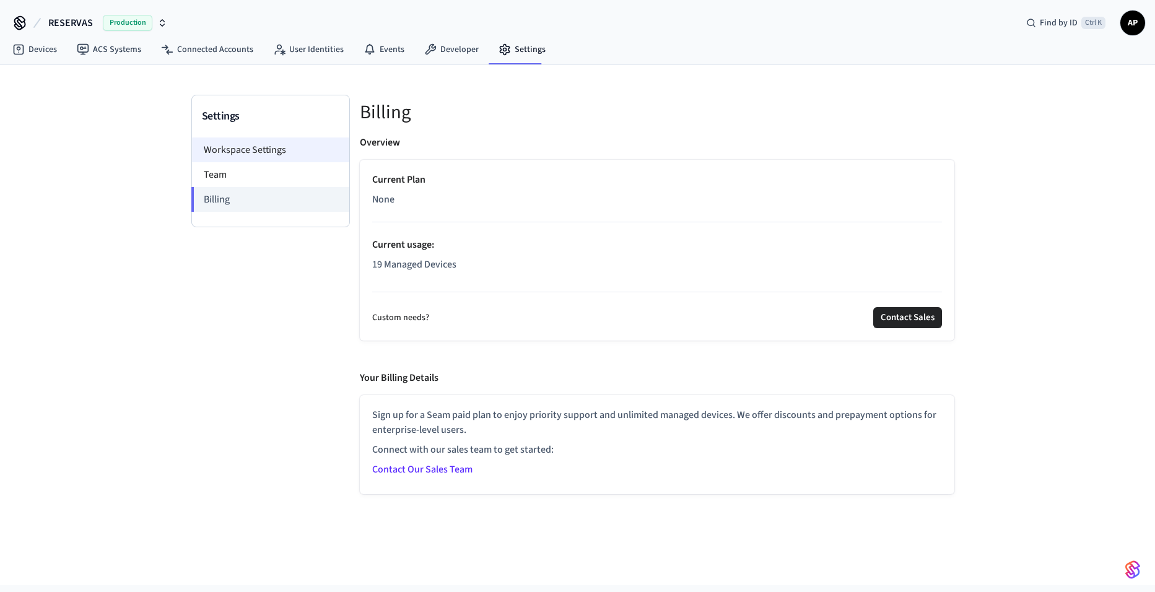
click at [256, 151] on li "Workspace Settings" at bounding box center [270, 150] width 157 height 25
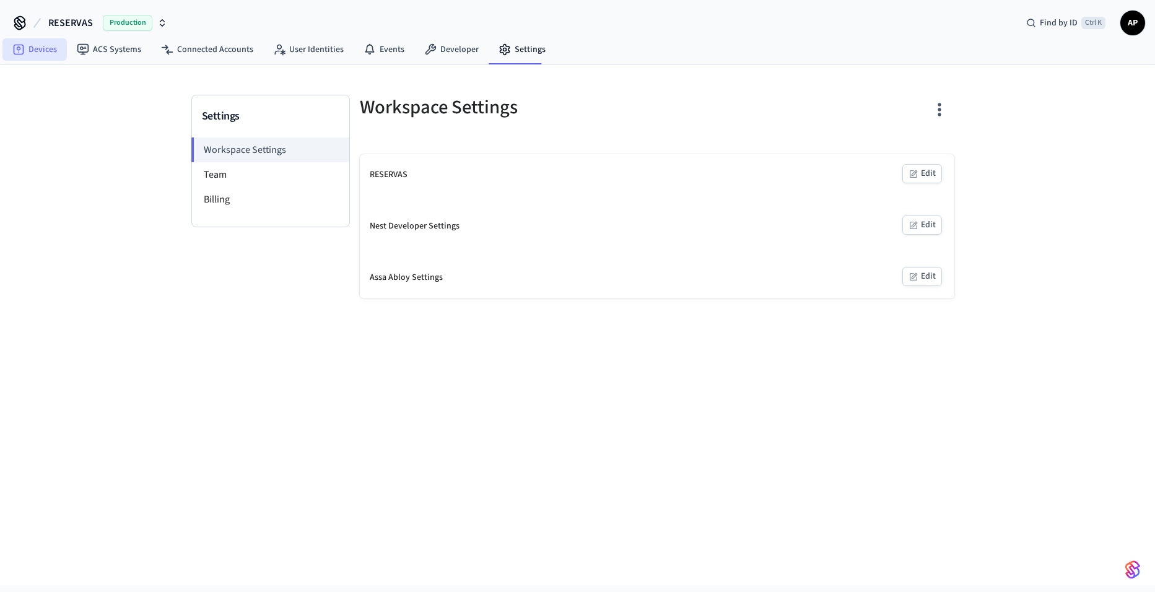
click at [40, 45] on link "Devices" at bounding box center [34, 49] width 64 height 22
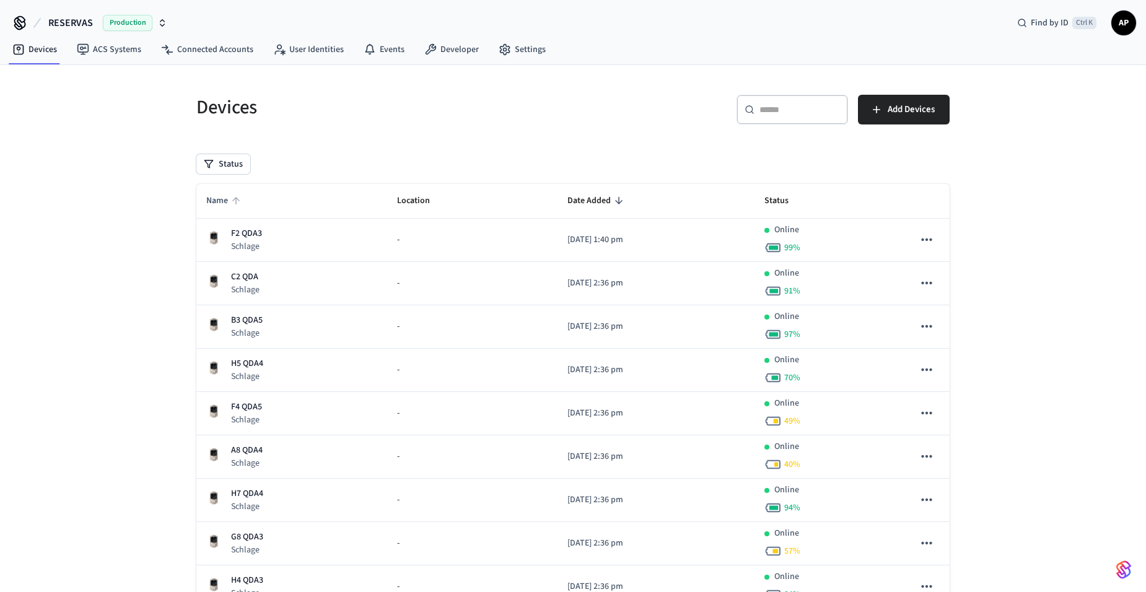
click at [224, 205] on span "Name" at bounding box center [225, 200] width 38 height 19
click at [225, 206] on span "Name" at bounding box center [225, 200] width 38 height 19
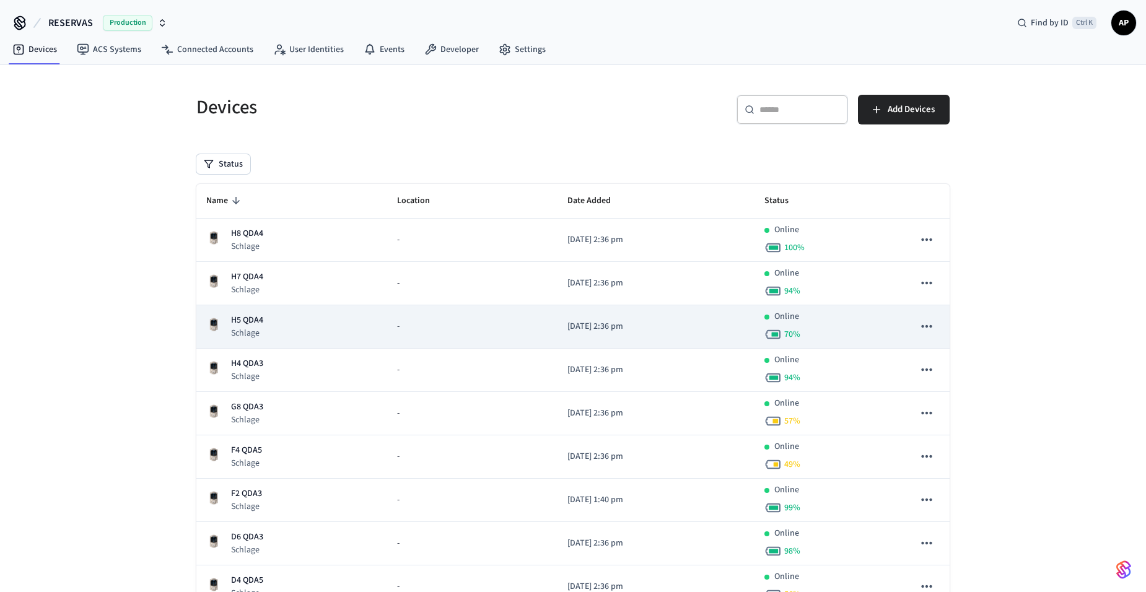
click at [256, 331] on p "Schlage" at bounding box center [247, 333] width 32 height 12
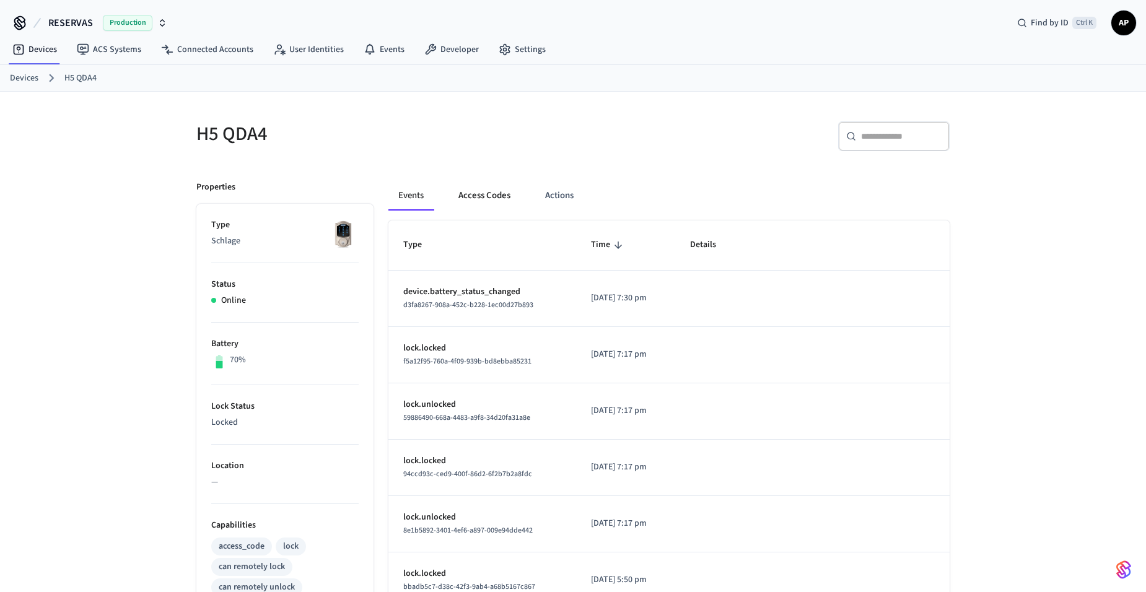
click at [484, 196] on button "Access Codes" at bounding box center [484, 196] width 72 height 30
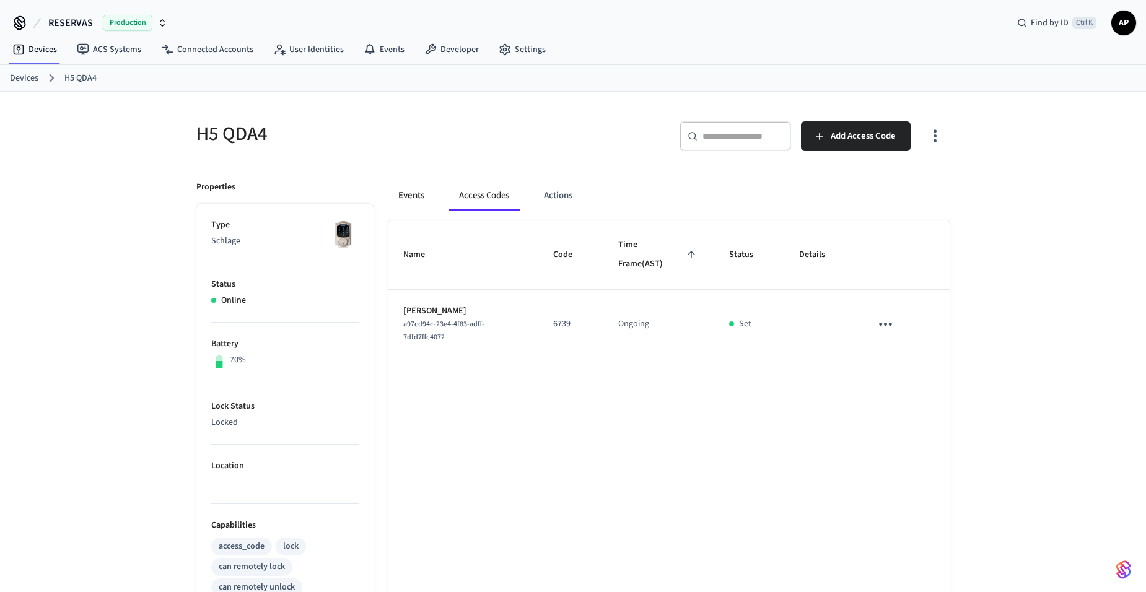
click at [402, 187] on button "Events" at bounding box center [411, 196] width 46 height 30
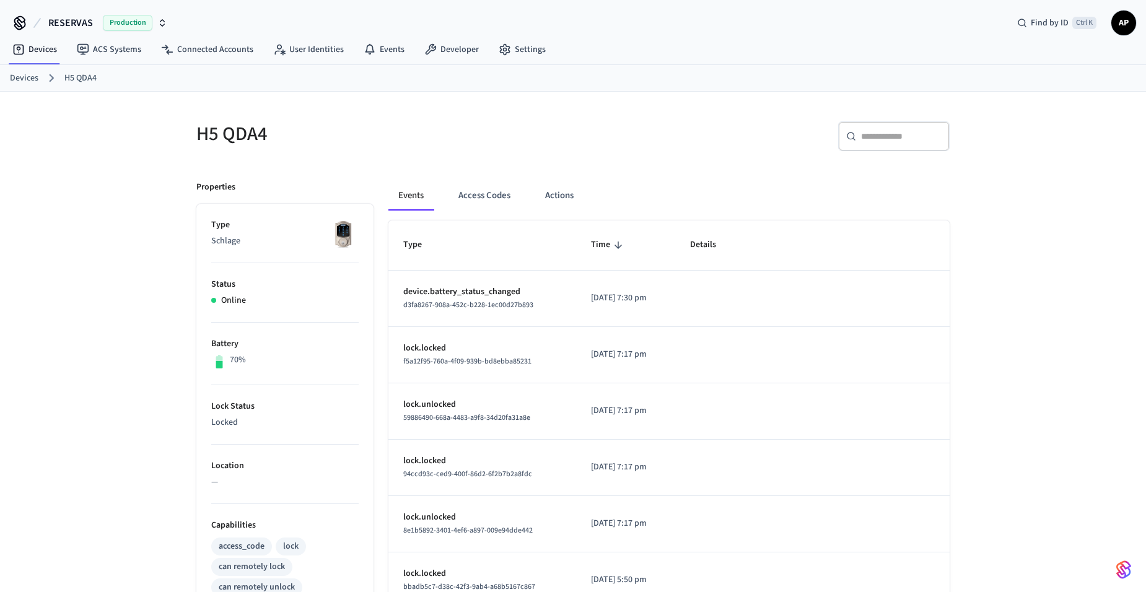
click at [33, 81] on link "Devices" at bounding box center [24, 78] width 28 height 13
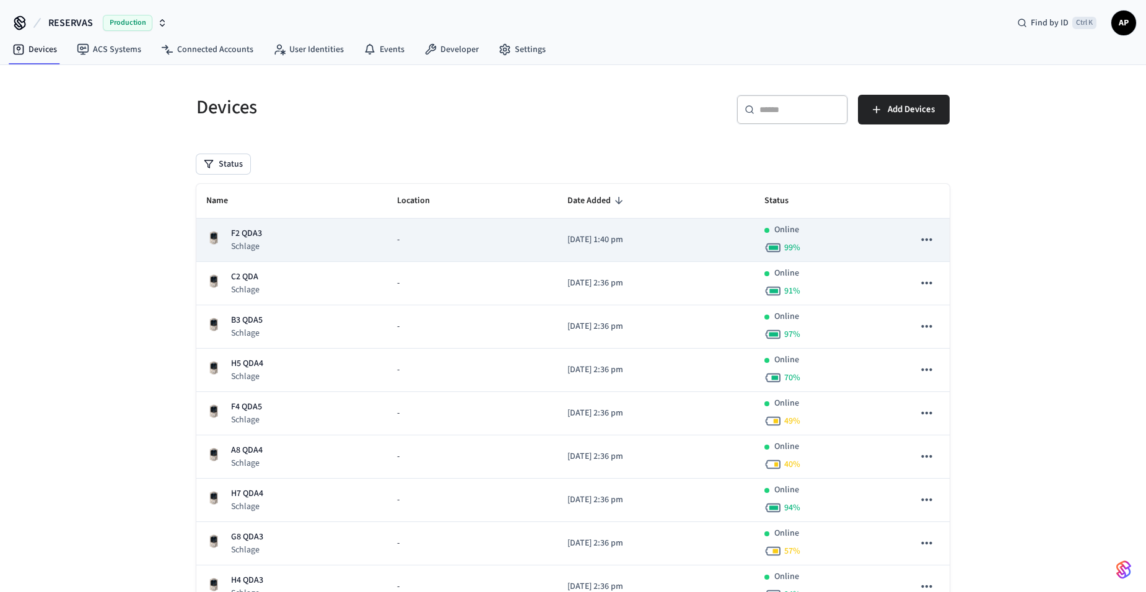
click at [247, 229] on p "F2 QDA3" at bounding box center [246, 233] width 31 height 13
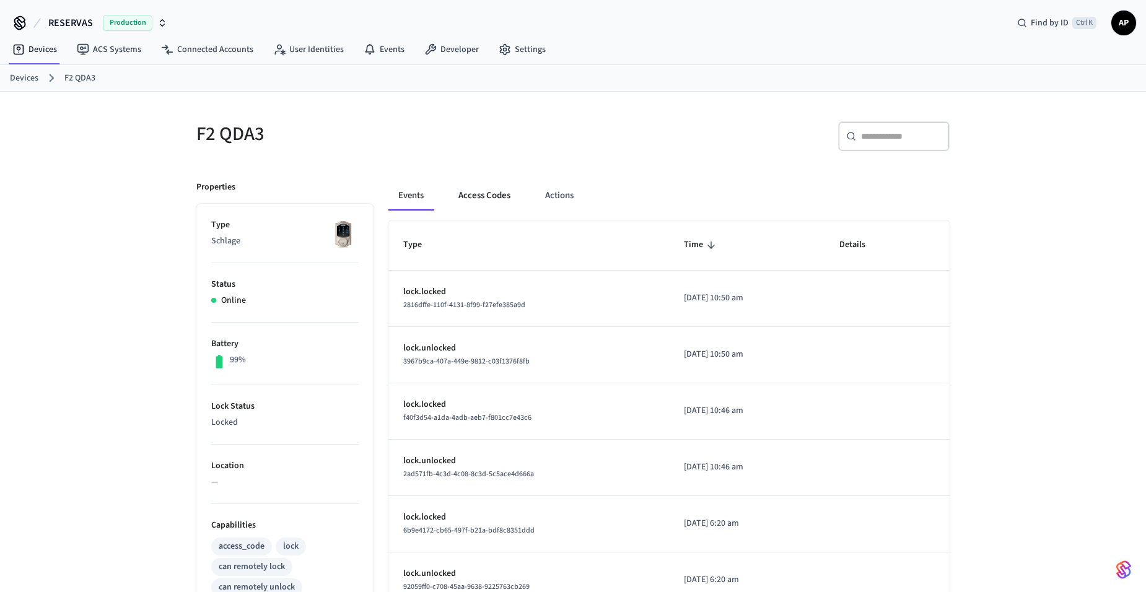
click at [475, 186] on button "Access Codes" at bounding box center [484, 196] width 72 height 30
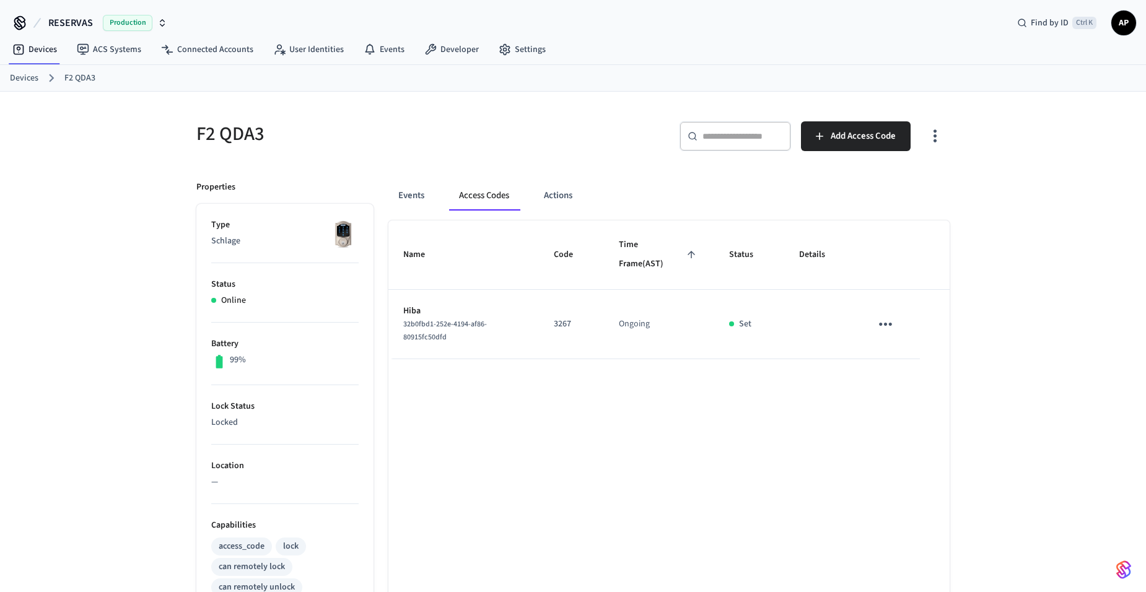
click at [27, 81] on link "Devices" at bounding box center [24, 78] width 28 height 13
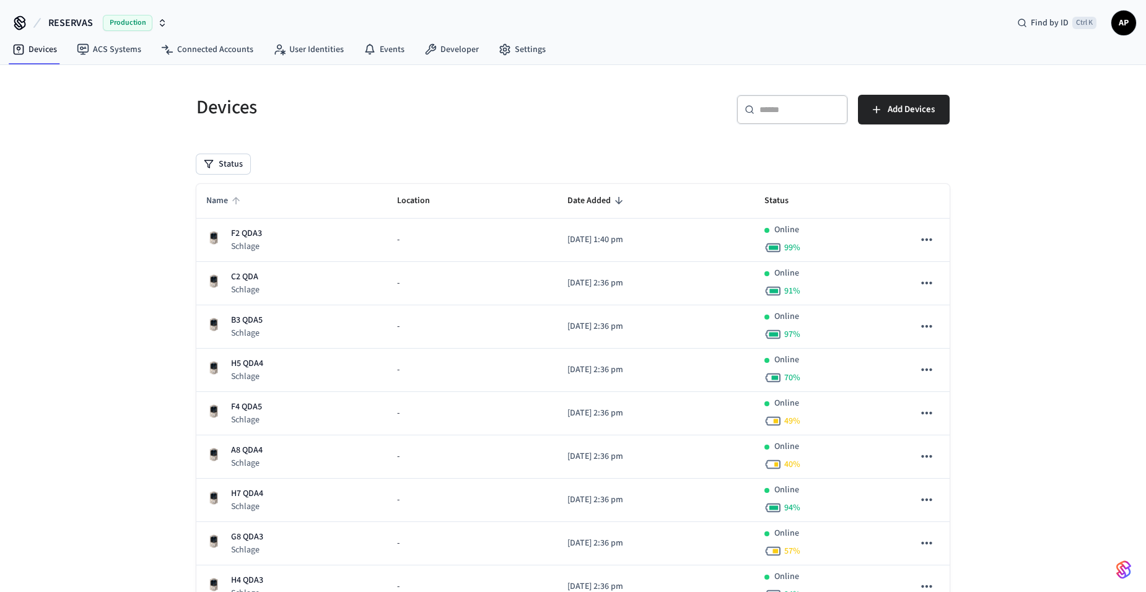
click at [224, 195] on span "Name" at bounding box center [225, 200] width 38 height 19
click at [1119, 27] on span "AP" at bounding box center [1124, 23] width 22 height 22
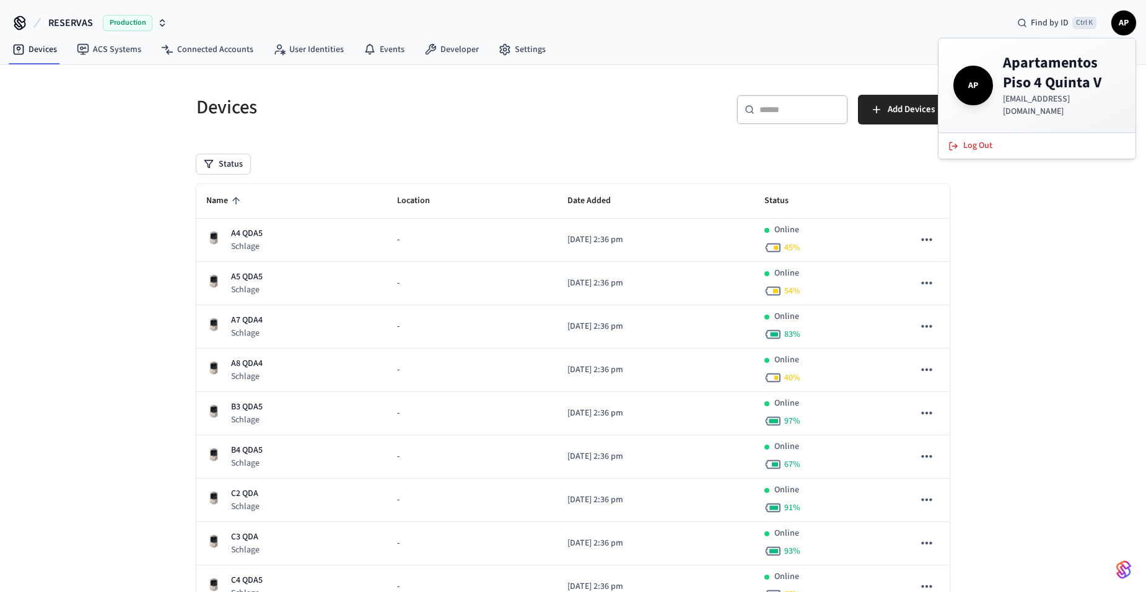
click at [748, 27] on div "RESERVAS Production Find by ID Ctrl K AP" at bounding box center [573, 18] width 1146 height 36
